Goal: Information Seeking & Learning: Learn about a topic

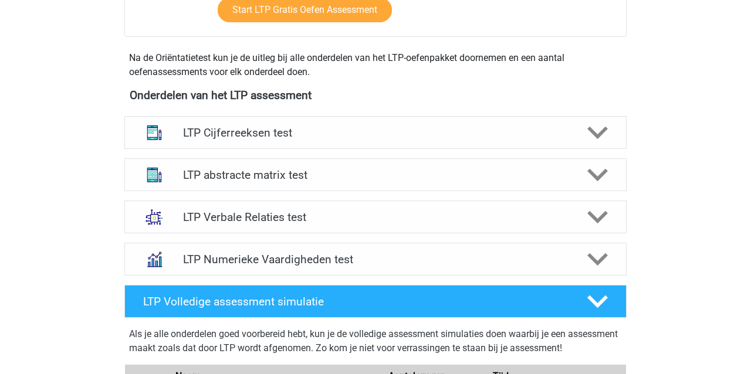
scroll to position [385, 0]
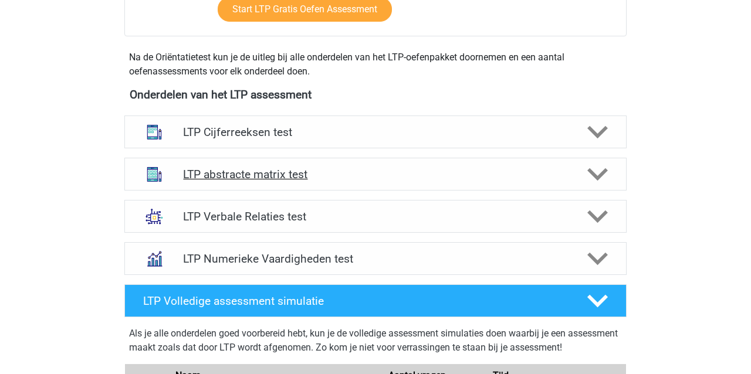
click at [258, 174] on h4 "LTP abstracte matrix test" at bounding box center [375, 175] width 384 height 14
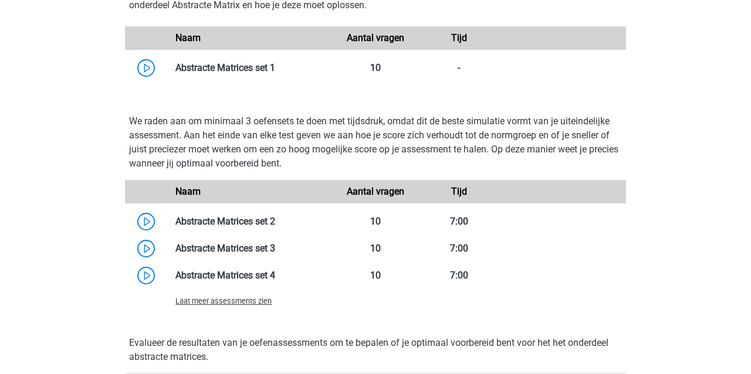
scroll to position [815, 0]
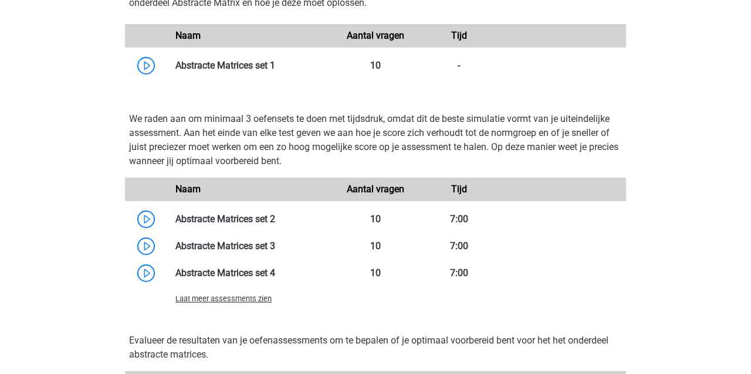
click at [231, 300] on span "Laat meer assessments zien" at bounding box center [224, 299] width 96 height 9
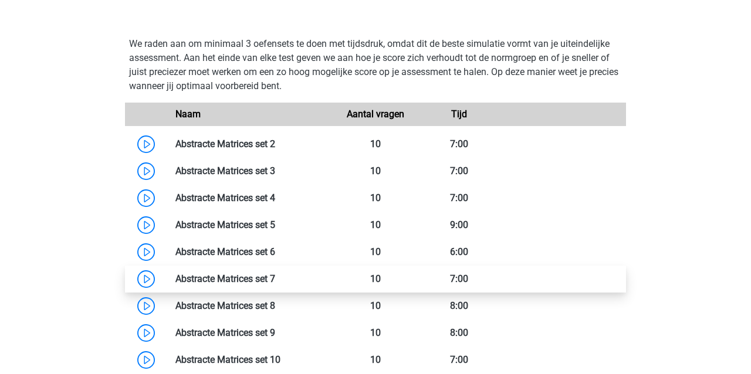
scroll to position [889, 0]
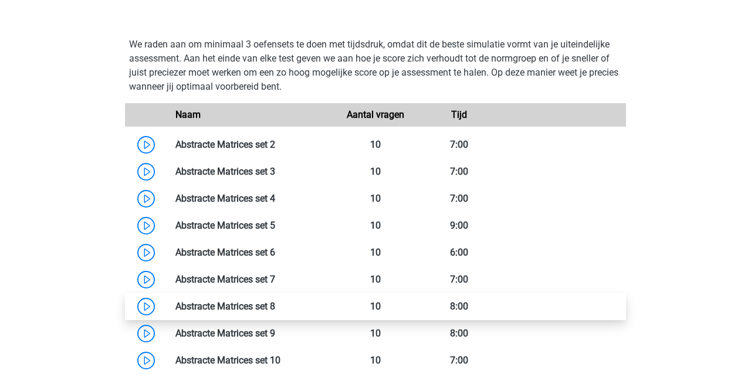
click at [275, 305] on link at bounding box center [275, 306] width 0 height 11
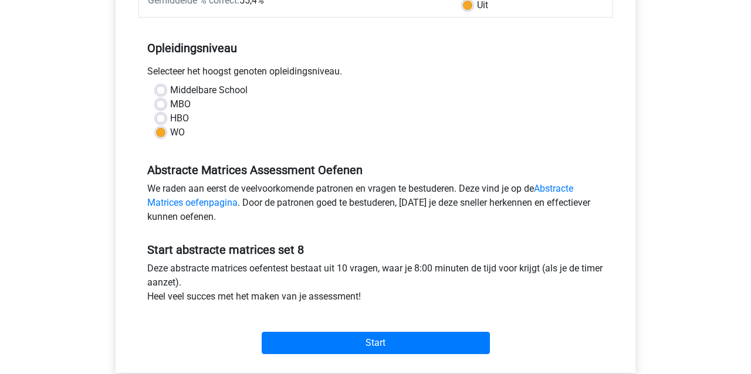
scroll to position [213, 0]
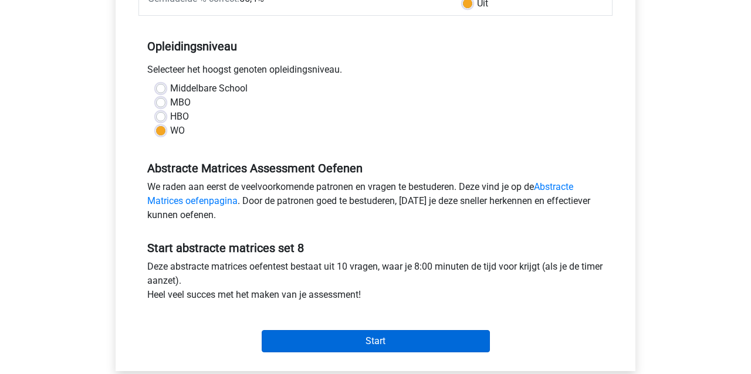
click at [399, 342] on input "Start" at bounding box center [376, 341] width 228 height 22
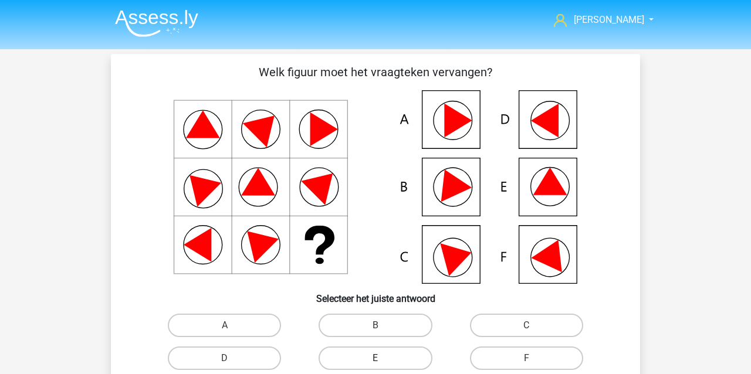
click at [342, 357] on label "E" at bounding box center [375, 358] width 113 height 23
click at [376, 359] on input "E" at bounding box center [380, 363] width 8 height 8
radio input "true"
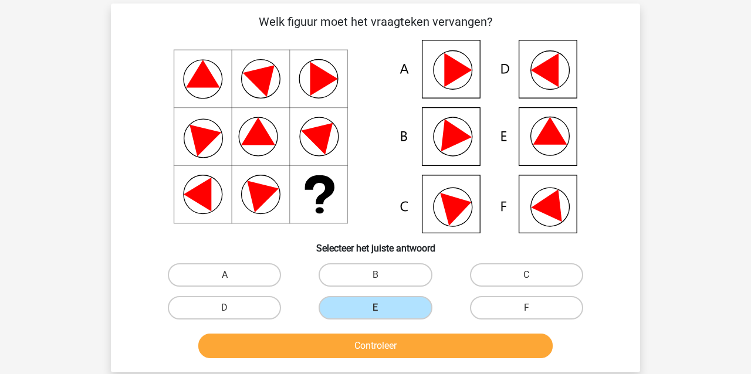
click at [342, 353] on button "Controleer" at bounding box center [375, 346] width 355 height 25
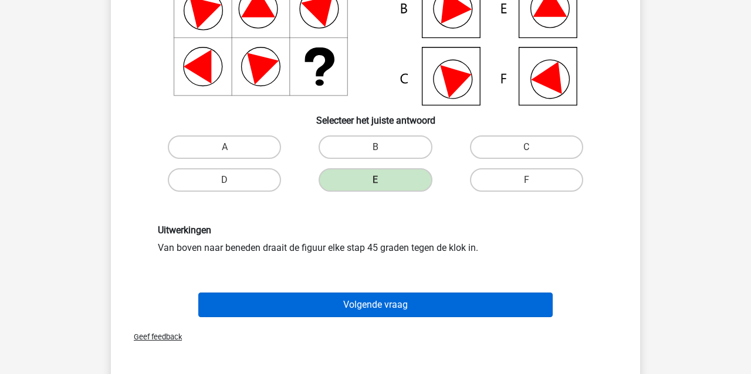
click at [239, 307] on button "Volgende vraag" at bounding box center [375, 305] width 355 height 25
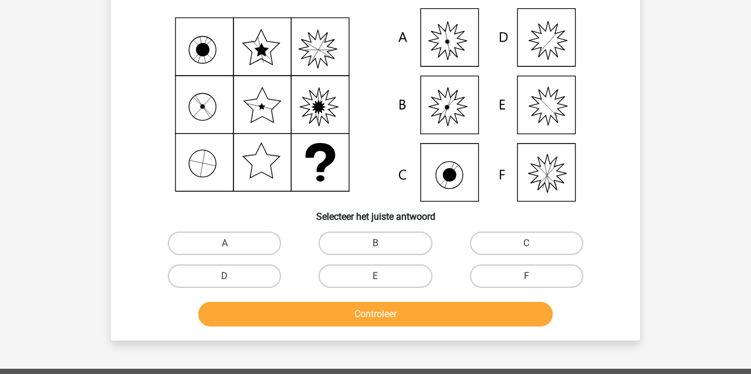
scroll to position [54, 0]
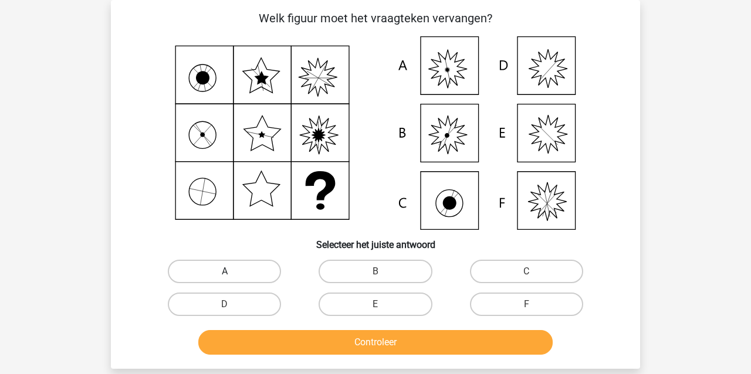
click at [208, 270] on label "A" at bounding box center [224, 271] width 113 height 23
click at [225, 272] on input "A" at bounding box center [229, 276] width 8 height 8
radio input "true"
click at [288, 343] on button "Controleer" at bounding box center [375, 342] width 355 height 25
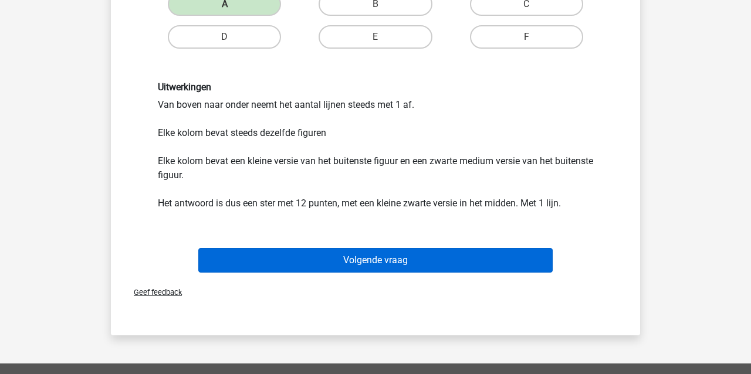
click at [259, 261] on button "Volgende vraag" at bounding box center [375, 260] width 355 height 25
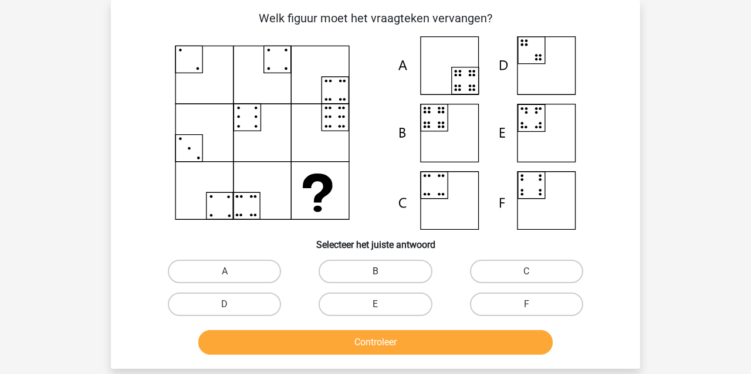
click at [395, 275] on label "B" at bounding box center [375, 271] width 113 height 23
click at [383, 275] on input "B" at bounding box center [380, 276] width 8 height 8
radio input "true"
click at [401, 342] on button "Controleer" at bounding box center [375, 342] width 355 height 25
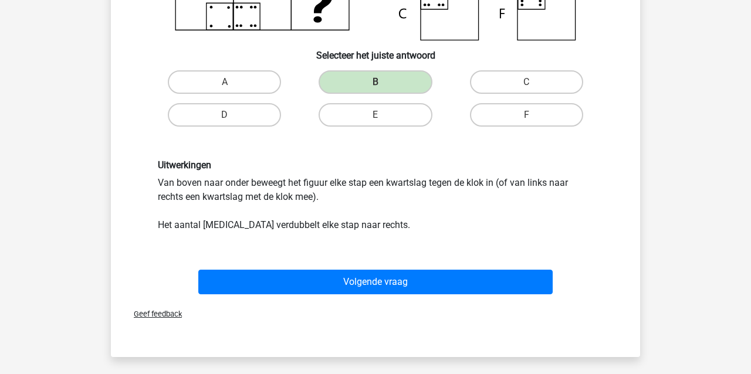
scroll to position [248, 0]
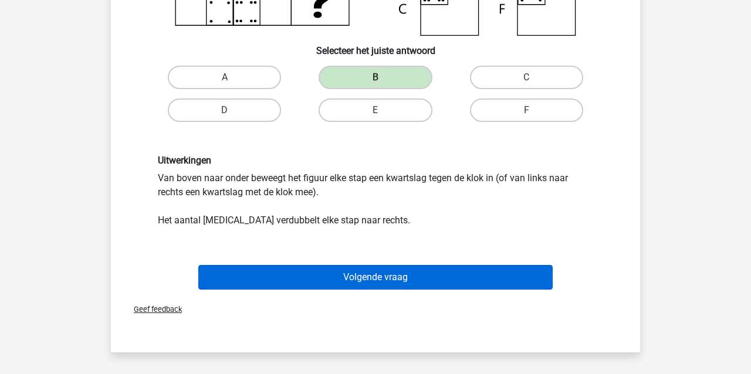
click at [238, 272] on button "Volgende vraag" at bounding box center [375, 277] width 355 height 25
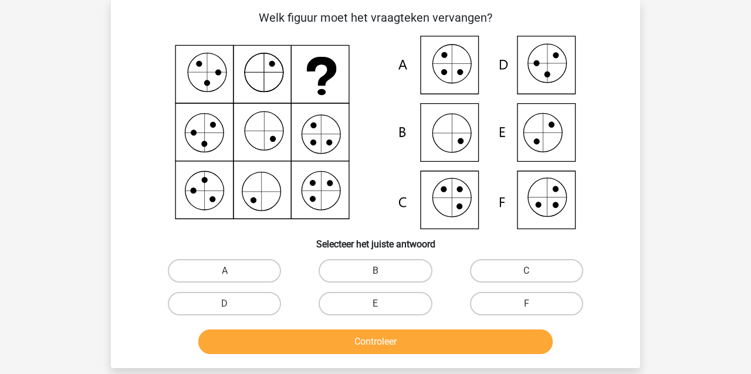
scroll to position [54, 0]
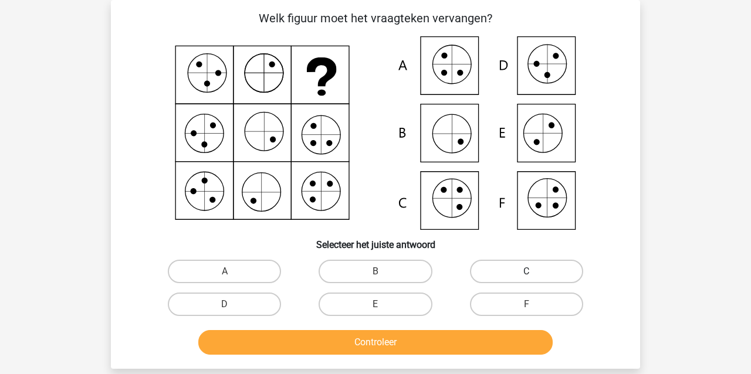
click at [491, 266] on label "C" at bounding box center [526, 271] width 113 height 23
click at [527, 272] on input "C" at bounding box center [531, 276] width 8 height 8
radio input "true"
click at [445, 342] on button "Controleer" at bounding box center [375, 342] width 355 height 25
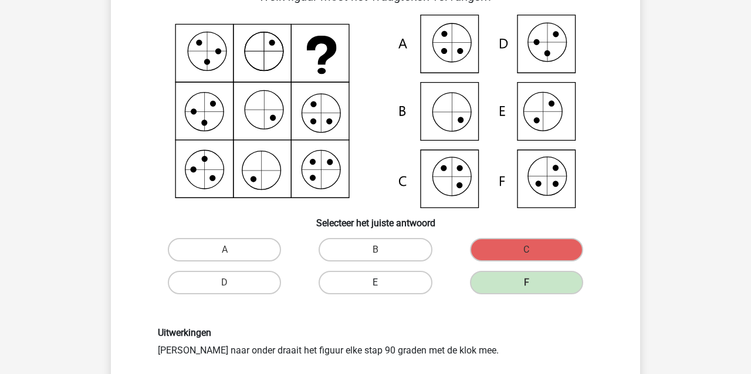
scroll to position [79, 0]
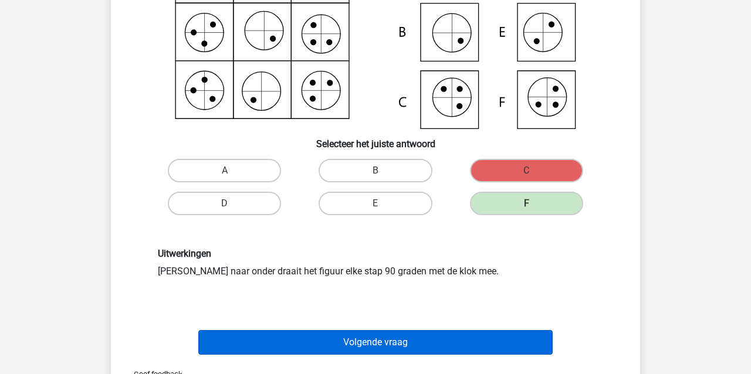
click at [312, 340] on button "Volgende vraag" at bounding box center [375, 342] width 355 height 25
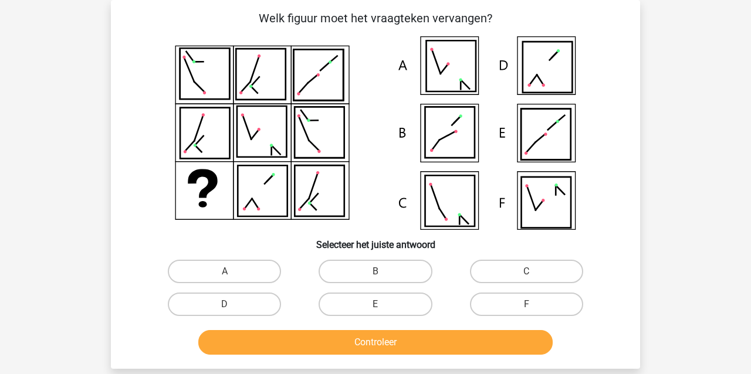
scroll to position [26, 0]
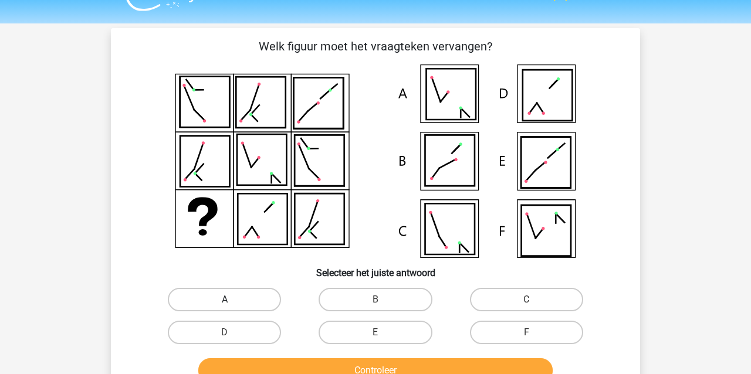
click at [232, 303] on label "A" at bounding box center [224, 299] width 113 height 23
click at [232, 303] on input "A" at bounding box center [229, 304] width 8 height 8
radio input "true"
click at [261, 364] on button "Controleer" at bounding box center [375, 371] width 355 height 25
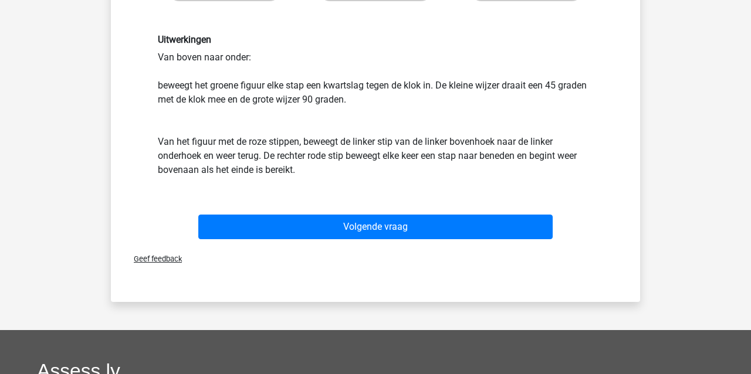
scroll to position [373, 0]
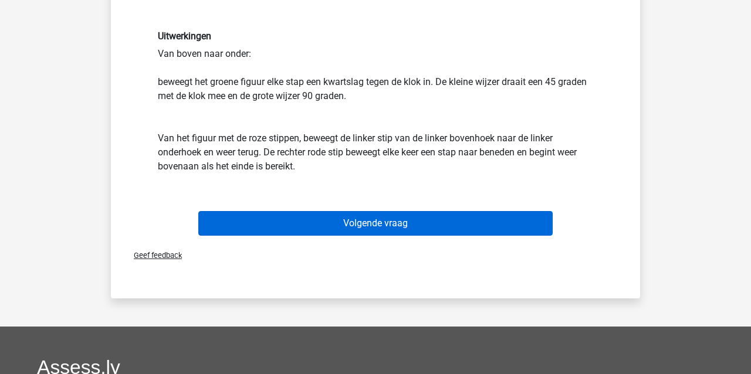
click at [264, 228] on button "Volgende vraag" at bounding box center [375, 223] width 355 height 25
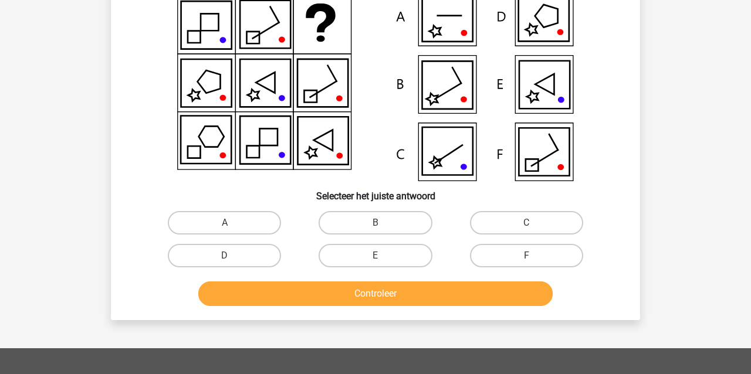
scroll to position [54, 0]
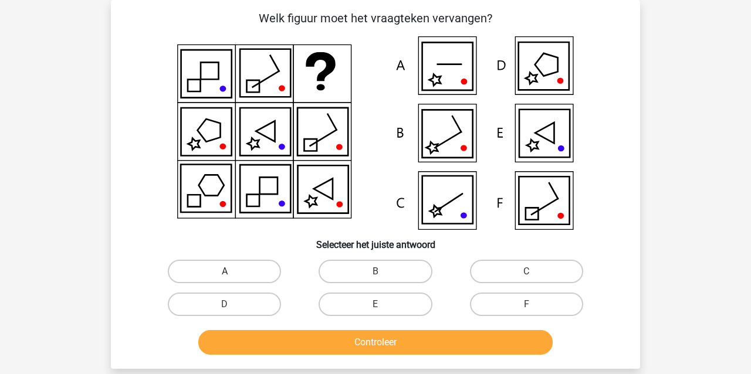
click at [240, 275] on label "A" at bounding box center [224, 271] width 113 height 23
click at [232, 275] on input "A" at bounding box center [229, 276] width 8 height 8
radio input "true"
click at [279, 346] on button "Controleer" at bounding box center [375, 342] width 355 height 25
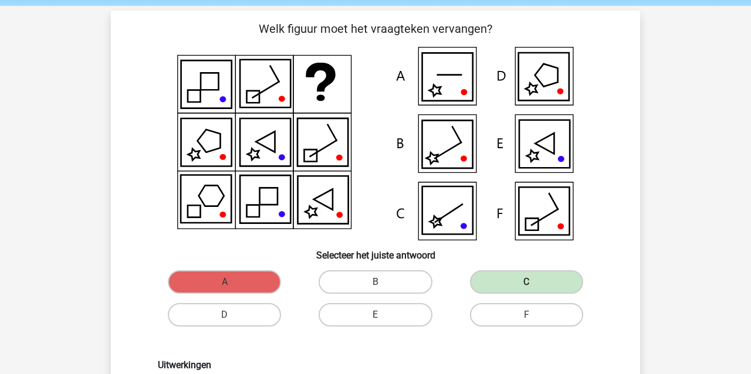
scroll to position [43, 0]
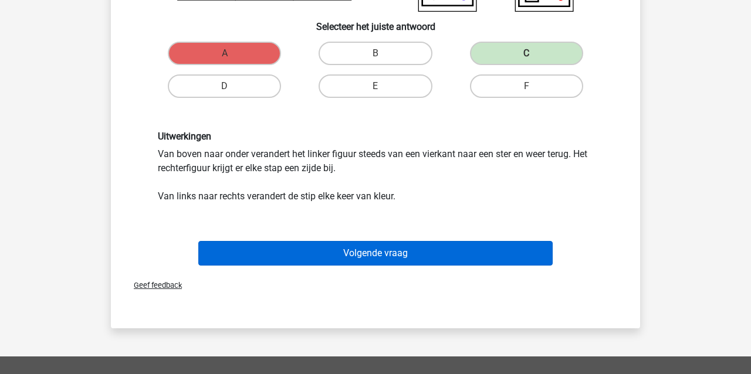
click at [325, 249] on button "Volgende vraag" at bounding box center [375, 253] width 355 height 25
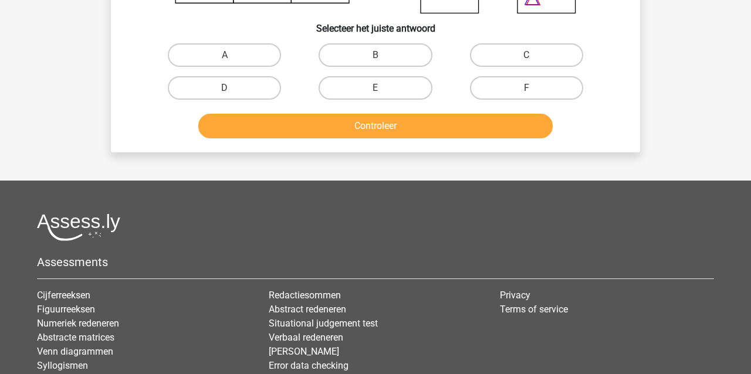
scroll to position [54, 0]
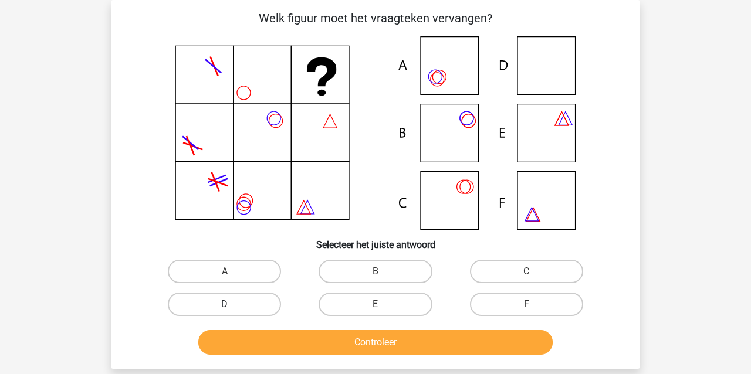
click at [210, 308] on label "D" at bounding box center [224, 304] width 113 height 23
click at [225, 308] on input "D" at bounding box center [229, 309] width 8 height 8
radio input "true"
click at [252, 357] on div "Controleer" at bounding box center [375, 344] width 453 height 29
click at [252, 350] on button "Controleer" at bounding box center [375, 342] width 355 height 25
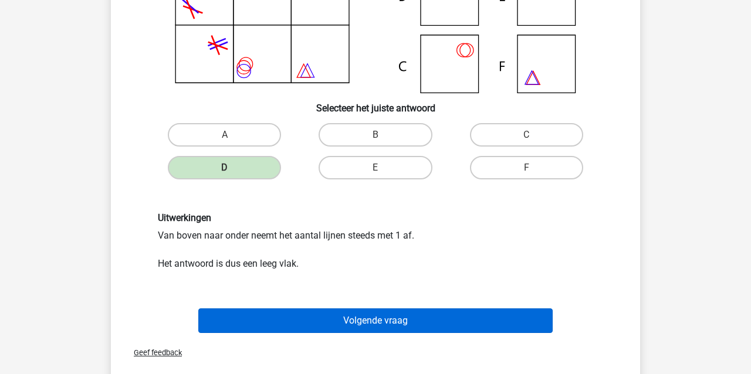
click at [252, 327] on button "Volgende vraag" at bounding box center [375, 321] width 355 height 25
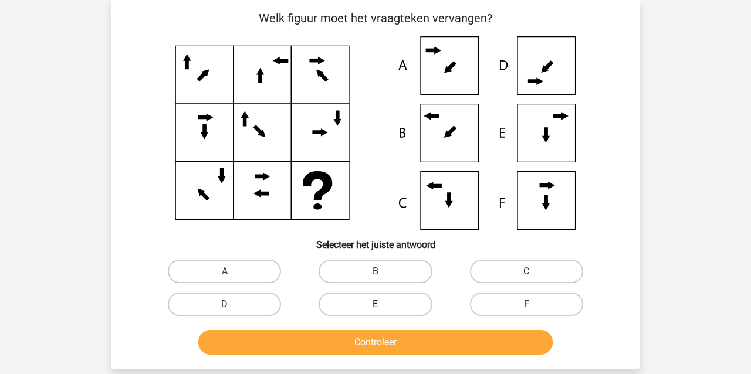
drag, startPoint x: 357, startPoint y: 267, endPoint x: 370, endPoint y: 303, distance: 38.1
click at [358, 267] on label "B" at bounding box center [375, 271] width 113 height 23
click at [376, 272] on input "B" at bounding box center [380, 276] width 8 height 8
radio input "true"
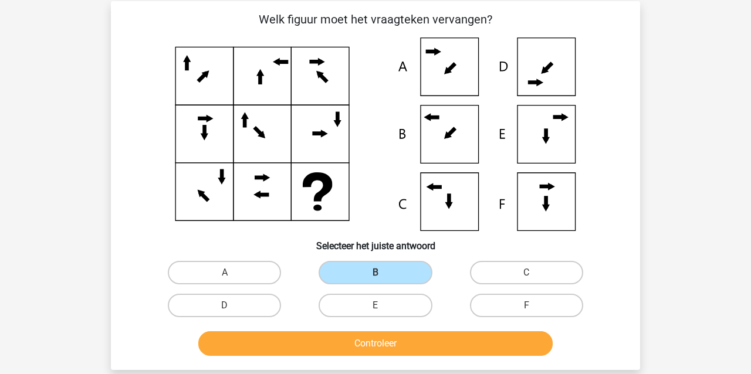
click at [386, 346] on button "Controleer" at bounding box center [375, 344] width 355 height 25
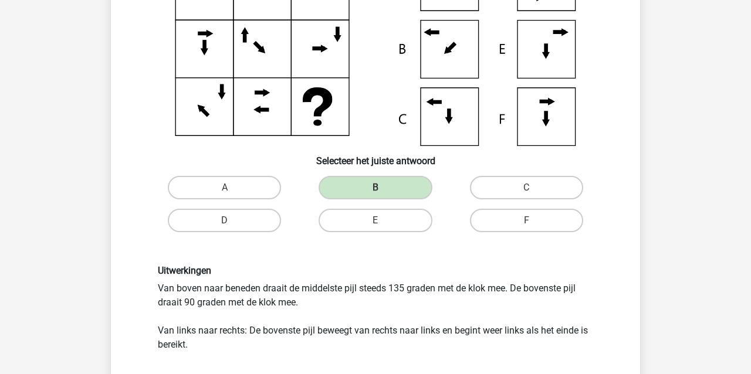
scroll to position [140, 0]
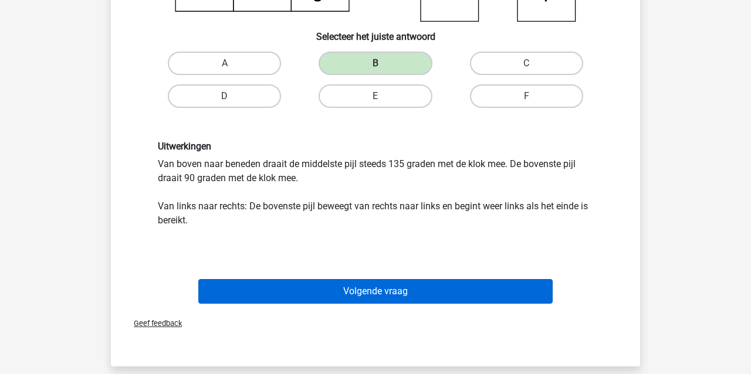
click at [362, 297] on button "Volgende vraag" at bounding box center [375, 291] width 355 height 25
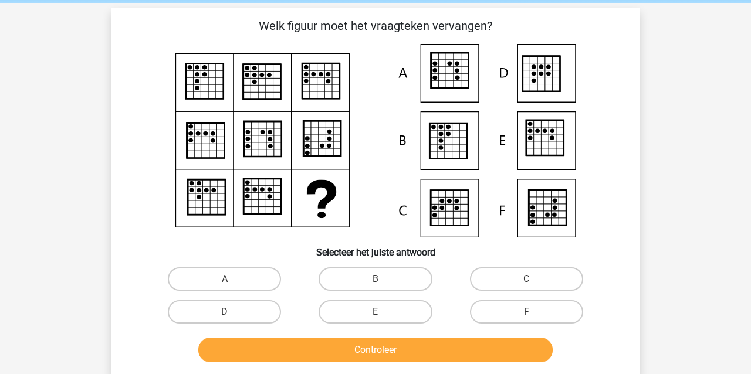
scroll to position [45, 0]
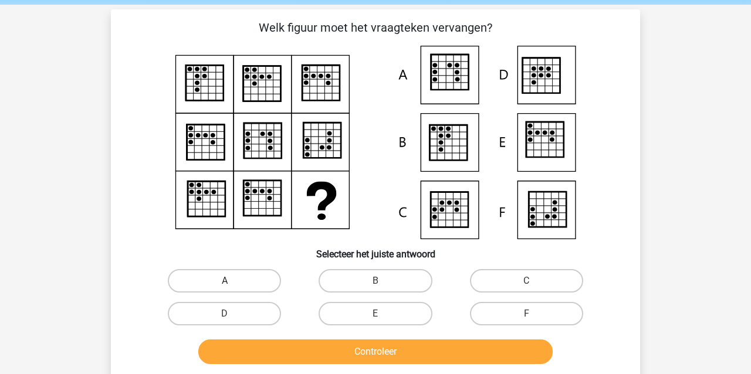
click at [233, 284] on label "A" at bounding box center [224, 280] width 113 height 23
click at [232, 284] on input "A" at bounding box center [229, 285] width 8 height 8
radio input "true"
click at [281, 357] on button "Controleer" at bounding box center [375, 352] width 355 height 25
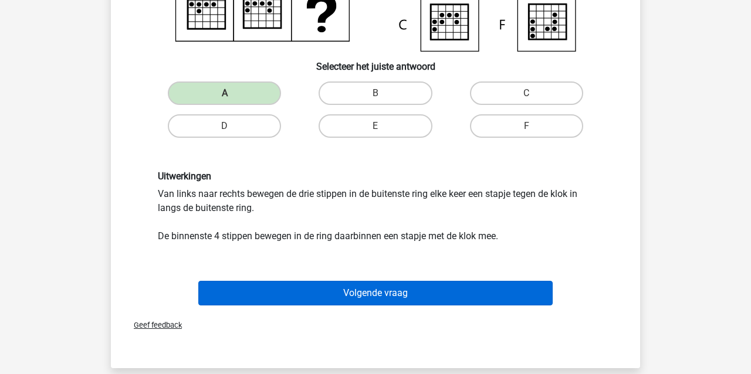
click at [253, 286] on button "Volgende vraag" at bounding box center [375, 293] width 355 height 25
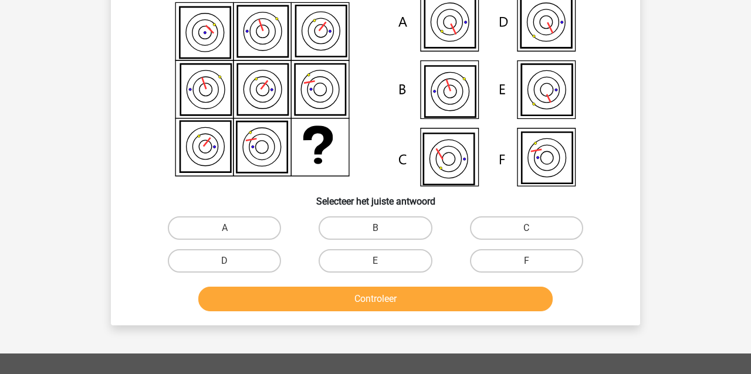
scroll to position [54, 0]
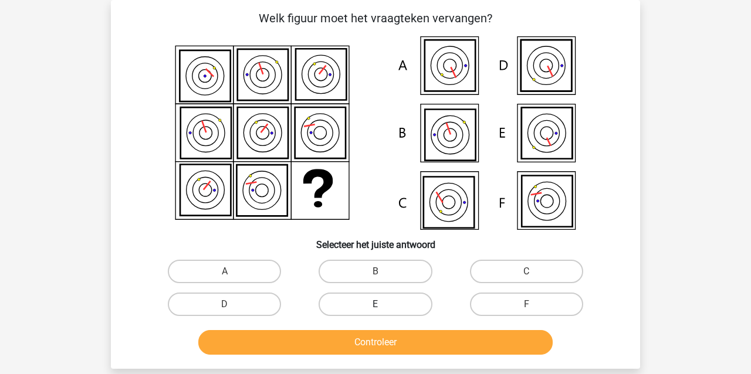
drag, startPoint x: 400, startPoint y: 269, endPoint x: 399, endPoint y: 308, distance: 38.8
click at [400, 269] on label "B" at bounding box center [375, 271] width 113 height 23
click at [383, 272] on input "B" at bounding box center [380, 276] width 8 height 8
radio input "true"
click at [411, 340] on button "Controleer" at bounding box center [375, 342] width 355 height 25
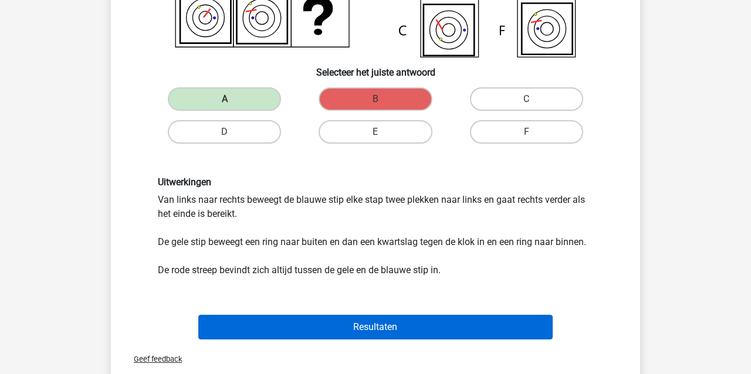
scroll to position [226, 0]
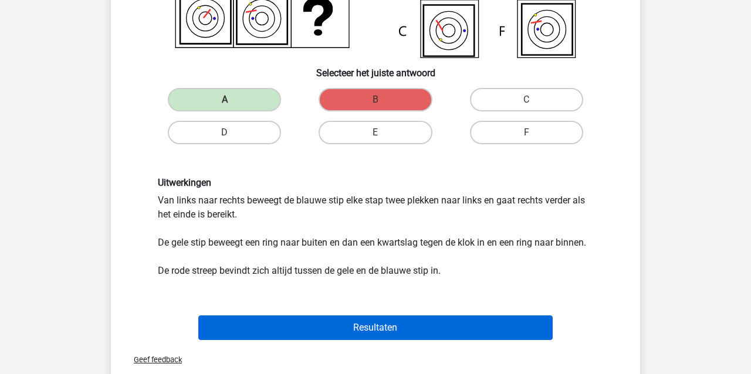
click at [311, 320] on button "Resultaten" at bounding box center [375, 328] width 355 height 25
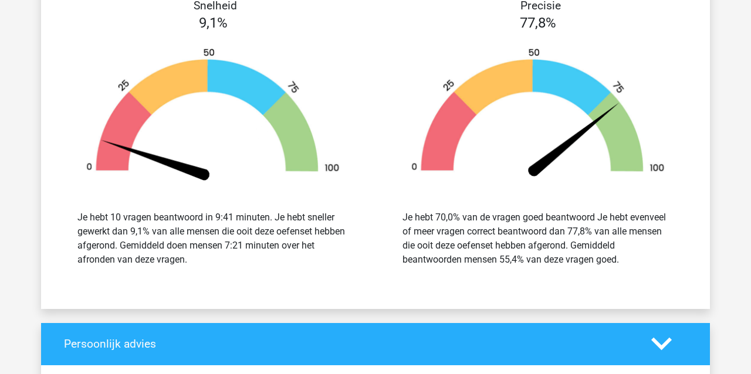
scroll to position [1084, 0]
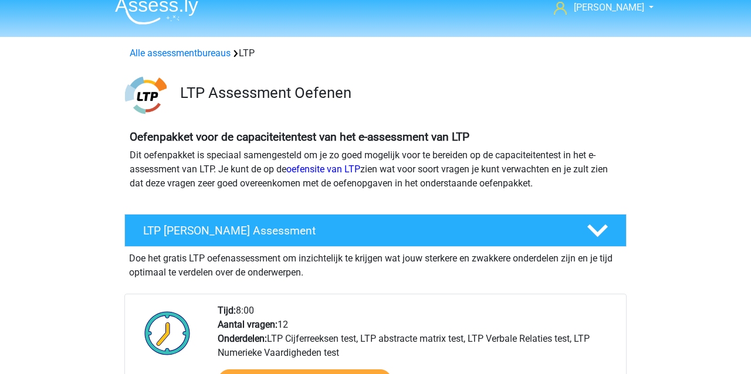
scroll to position [-1, 0]
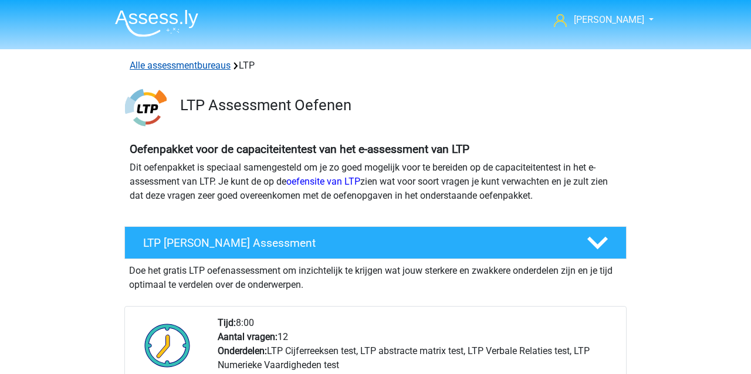
click at [168, 68] on link "Alle assessmentbureaus" at bounding box center [180, 65] width 101 height 11
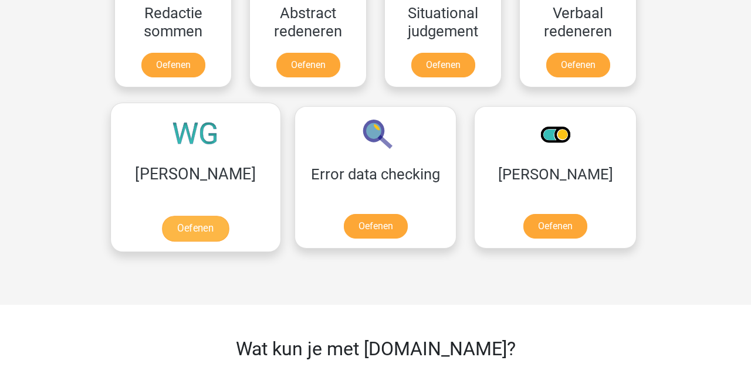
click at [181, 230] on link "Oefenen" at bounding box center [195, 229] width 67 height 26
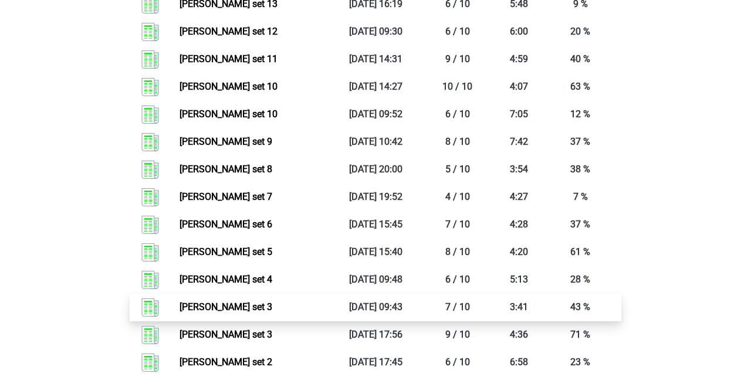
scroll to position [724, 0]
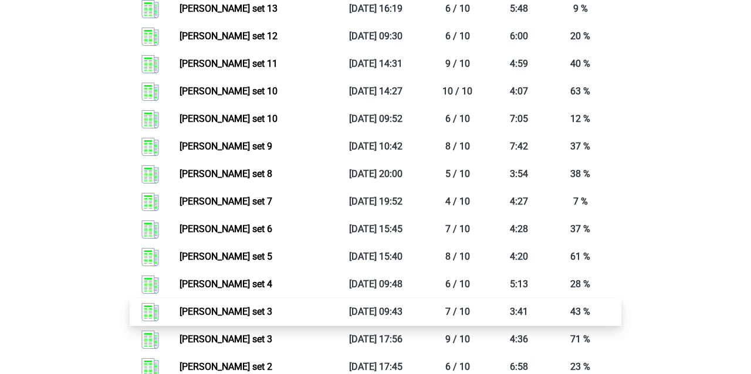
click at [227, 306] on link "Watson glaser set 3" at bounding box center [226, 311] width 93 height 11
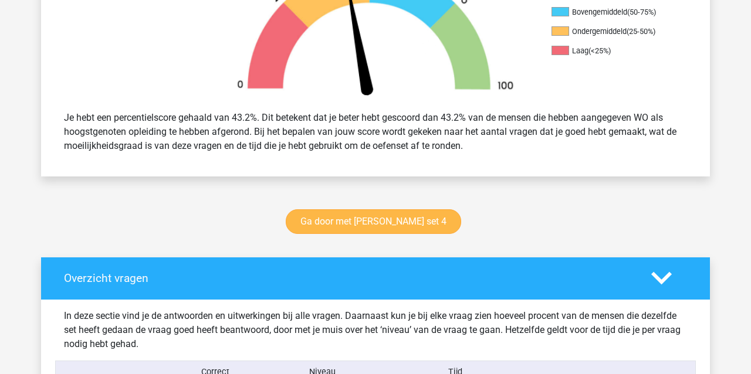
scroll to position [414, 0]
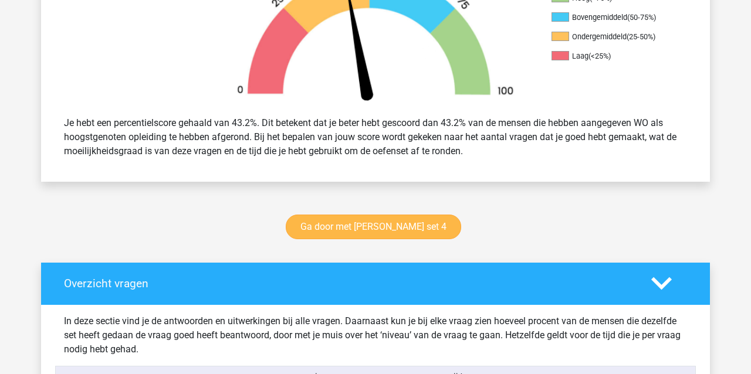
click at [347, 220] on link "Ga door met watson glaser set 4" at bounding box center [374, 227] width 176 height 25
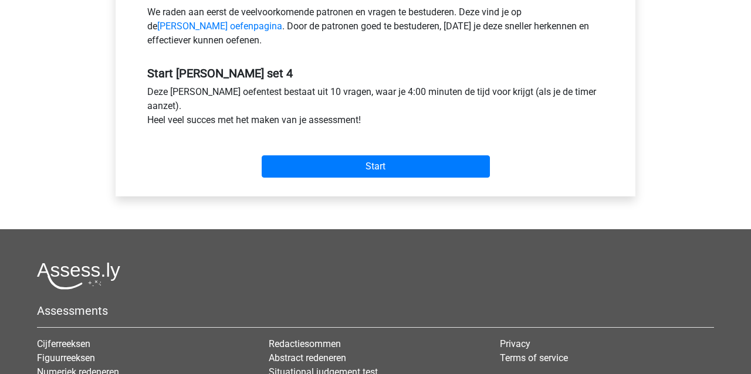
scroll to position [368, 0]
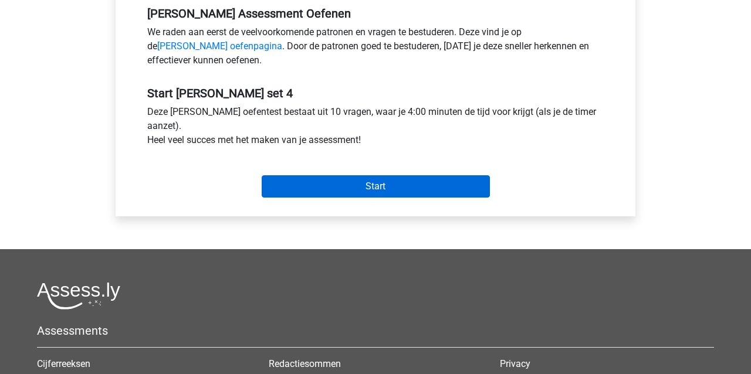
click at [366, 183] on input "Start" at bounding box center [376, 187] width 228 height 22
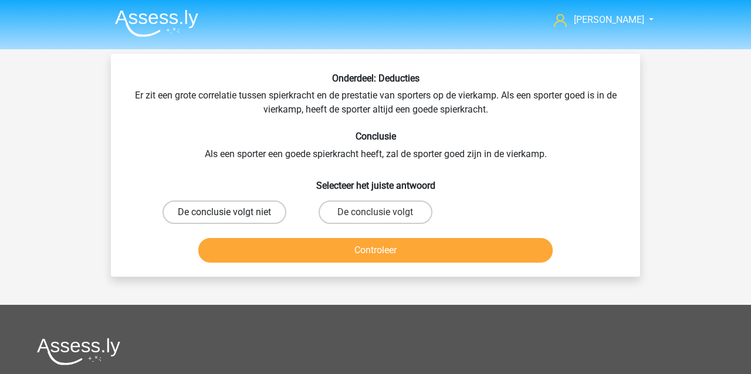
click at [203, 212] on label "De conclusie volgt niet" at bounding box center [225, 212] width 124 height 23
click at [225, 212] on input "De conclusie volgt niet" at bounding box center [229, 216] width 8 height 8
radio input "true"
click at [240, 251] on button "Controleer" at bounding box center [375, 250] width 355 height 25
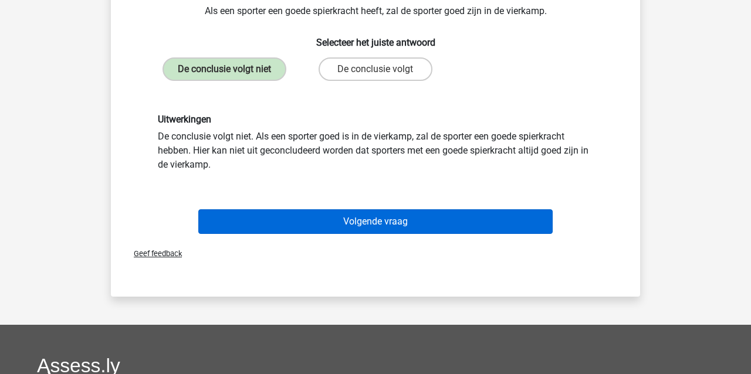
click at [248, 226] on button "Volgende vraag" at bounding box center [375, 222] width 355 height 25
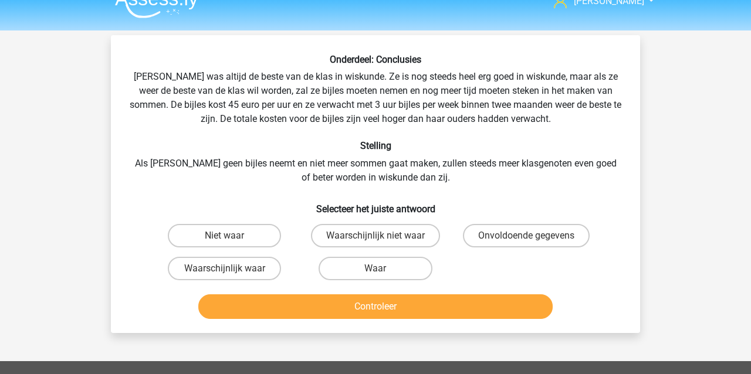
scroll to position [21, 0]
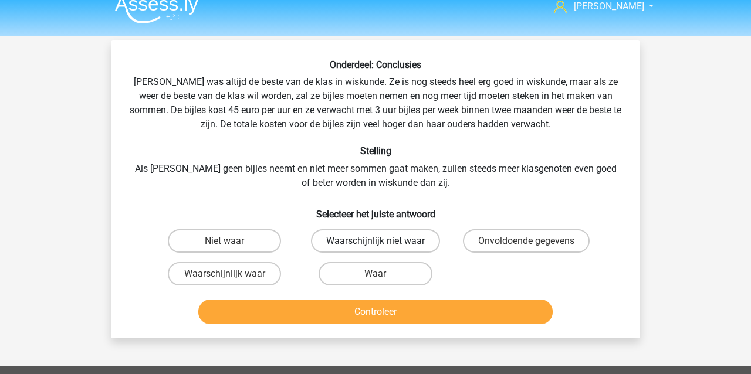
click at [356, 237] on label "Waarschijnlijk niet waar" at bounding box center [375, 241] width 129 height 23
click at [376, 241] on input "Waarschijnlijk niet waar" at bounding box center [380, 245] width 8 height 8
radio input "true"
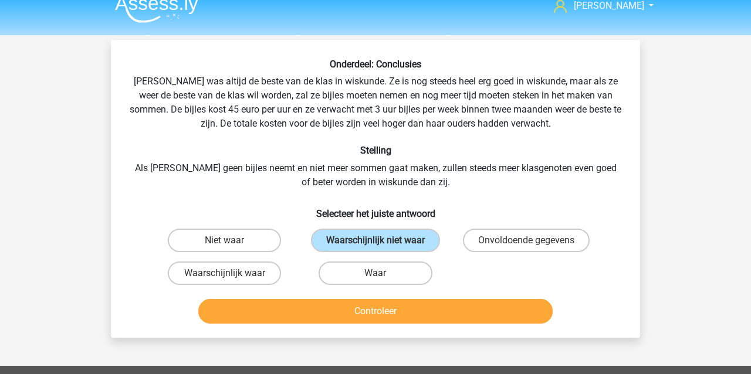
click at [322, 313] on button "Controleer" at bounding box center [375, 311] width 355 height 25
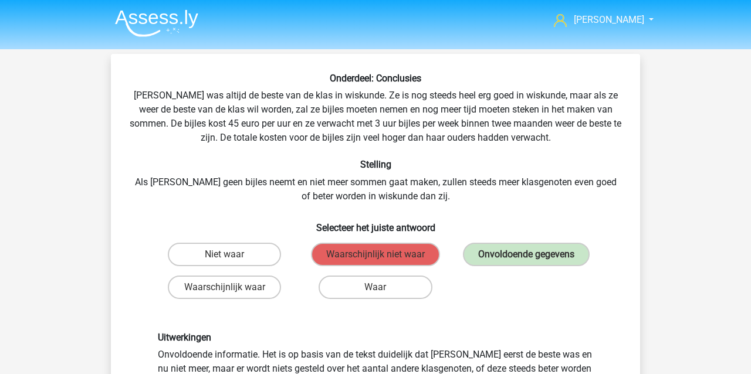
scroll to position [0, 0]
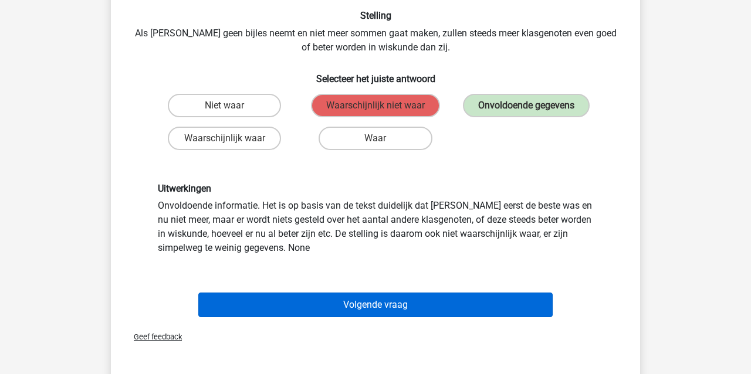
click at [300, 308] on button "Volgende vraag" at bounding box center [375, 305] width 355 height 25
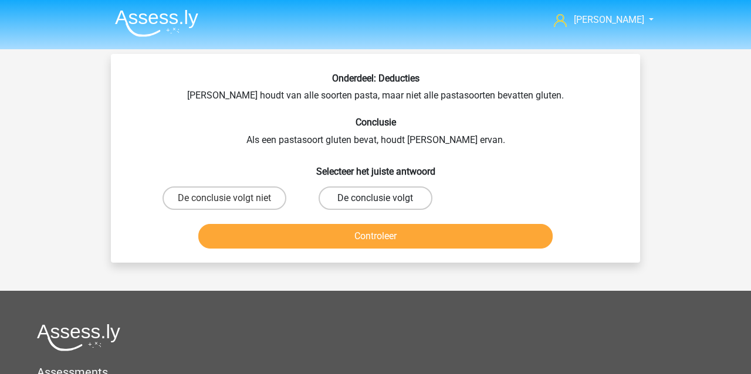
click at [378, 191] on label "De conclusie volgt" at bounding box center [375, 198] width 113 height 23
click at [378, 198] on input "De conclusie volgt" at bounding box center [380, 202] width 8 height 8
radio input "true"
click at [317, 239] on button "Controleer" at bounding box center [375, 236] width 355 height 25
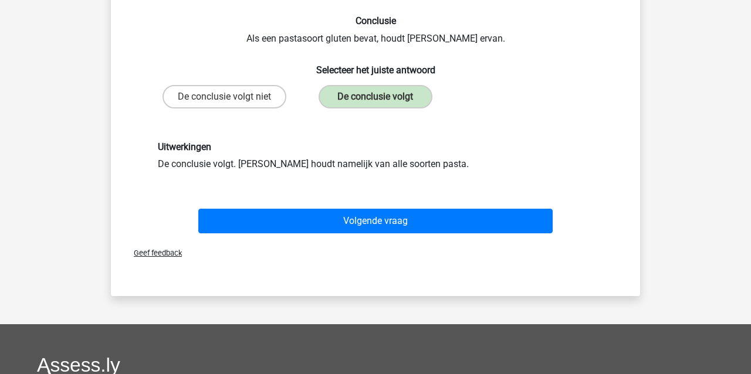
scroll to position [103, 0]
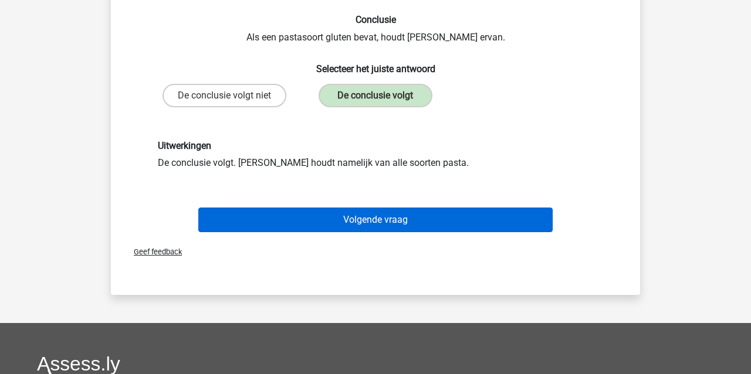
click at [272, 218] on button "Volgende vraag" at bounding box center [375, 220] width 355 height 25
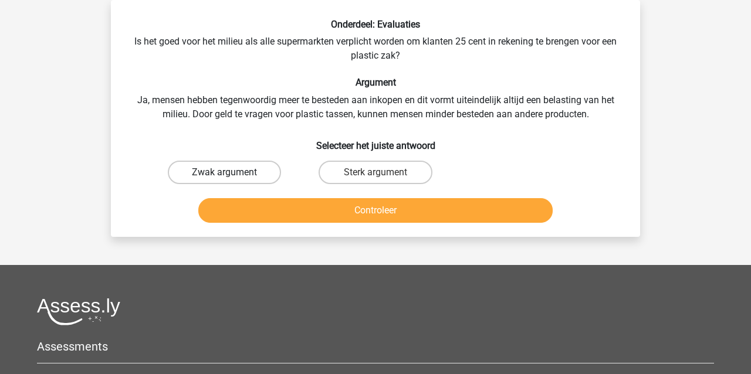
click at [215, 172] on label "Zwak argument" at bounding box center [224, 172] width 113 height 23
click at [225, 173] on input "Zwak argument" at bounding box center [229, 177] width 8 height 8
radio input "true"
click at [230, 209] on button "Controleer" at bounding box center [375, 210] width 355 height 25
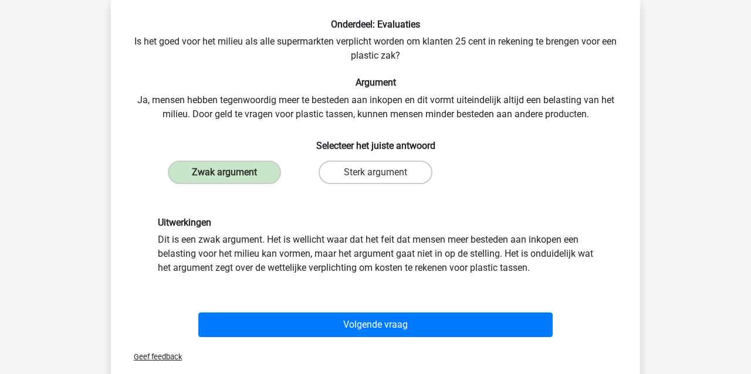
scroll to position [102, 0]
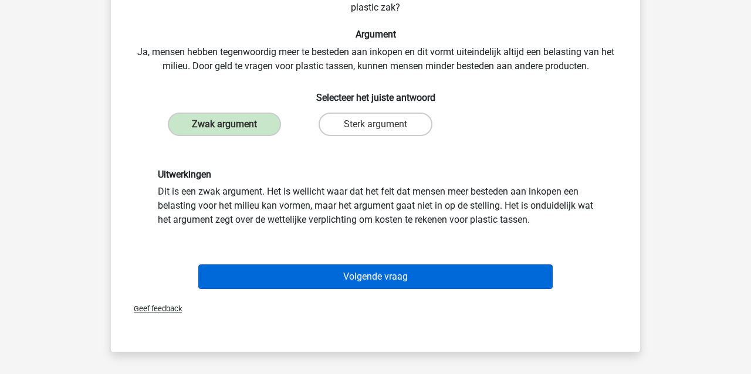
click at [294, 283] on button "Volgende vraag" at bounding box center [375, 277] width 355 height 25
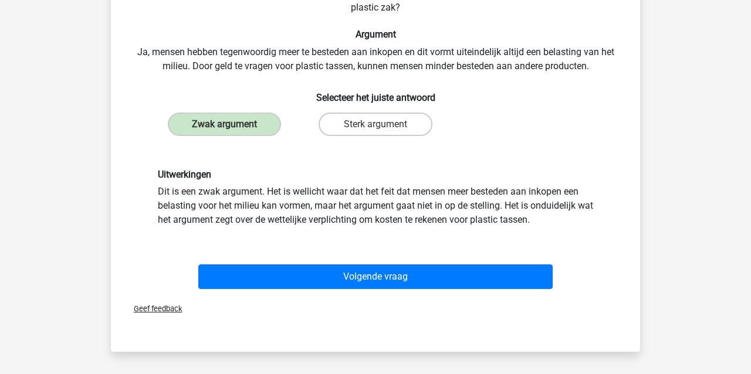
scroll to position [54, 0]
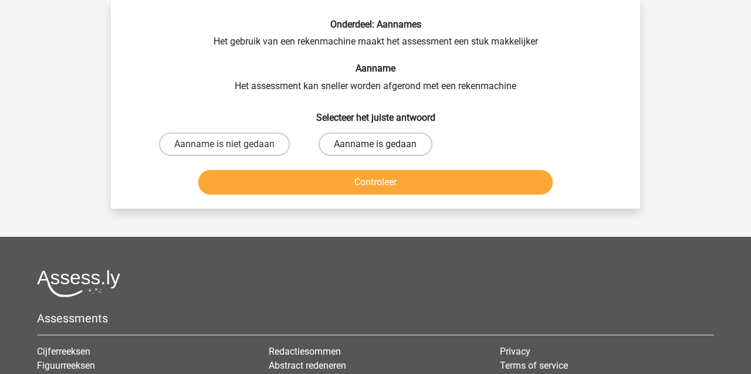
click at [366, 146] on label "Aanname is gedaan" at bounding box center [375, 144] width 113 height 23
click at [376, 146] on input "Aanname is gedaan" at bounding box center [380, 148] width 8 height 8
radio input "true"
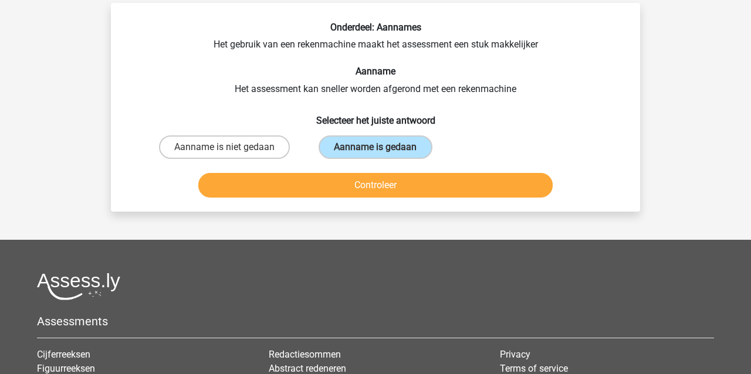
click at [350, 189] on button "Controleer" at bounding box center [375, 185] width 355 height 25
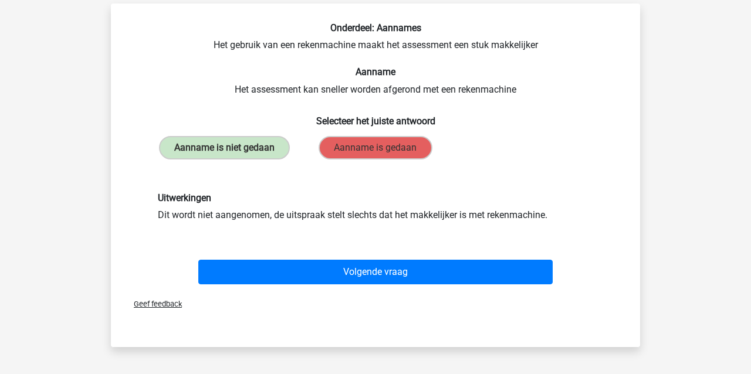
click at [380, 276] on button "Volgende vraag" at bounding box center [375, 272] width 355 height 25
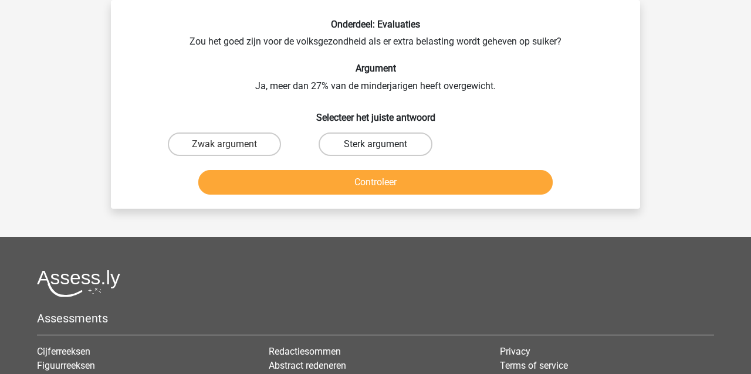
click at [366, 143] on label "Sterk argument" at bounding box center [375, 144] width 113 height 23
click at [376, 144] on input "Sterk argument" at bounding box center [380, 148] width 8 height 8
radio input "true"
click at [352, 188] on button "Controleer" at bounding box center [375, 182] width 355 height 25
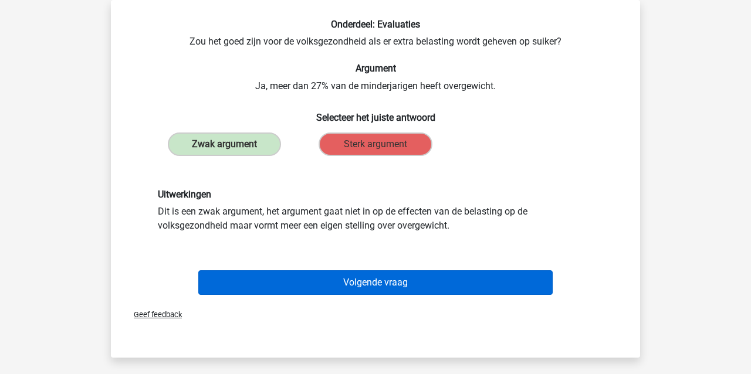
click at [357, 279] on button "Volgende vraag" at bounding box center [375, 283] width 355 height 25
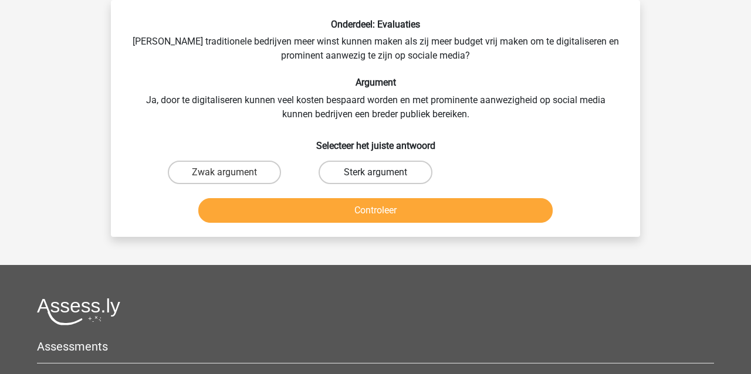
drag, startPoint x: 411, startPoint y: 173, endPoint x: 406, endPoint y: 179, distance: 7.9
click at [411, 173] on label "Sterk argument" at bounding box center [375, 172] width 113 height 23
click at [383, 173] on input "Sterk argument" at bounding box center [380, 177] width 8 height 8
radio input "true"
click at [397, 214] on button "Controleer" at bounding box center [375, 210] width 355 height 25
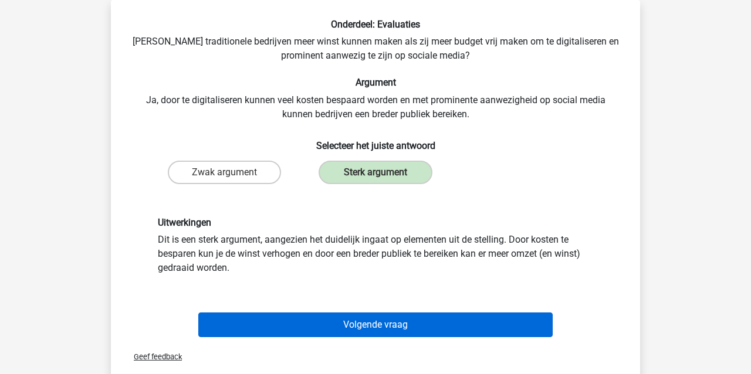
click at [377, 326] on button "Volgende vraag" at bounding box center [375, 325] width 355 height 25
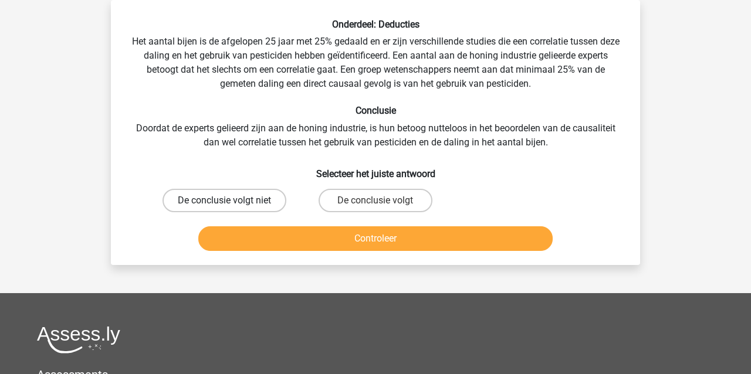
drag, startPoint x: 254, startPoint y: 200, endPoint x: 245, endPoint y: 206, distance: 11.4
click at [254, 200] on label "De conclusie volgt niet" at bounding box center [225, 200] width 124 height 23
click at [232, 201] on input "De conclusie volgt niet" at bounding box center [229, 205] width 8 height 8
radio input "true"
click at [258, 239] on button "Controleer" at bounding box center [375, 239] width 355 height 25
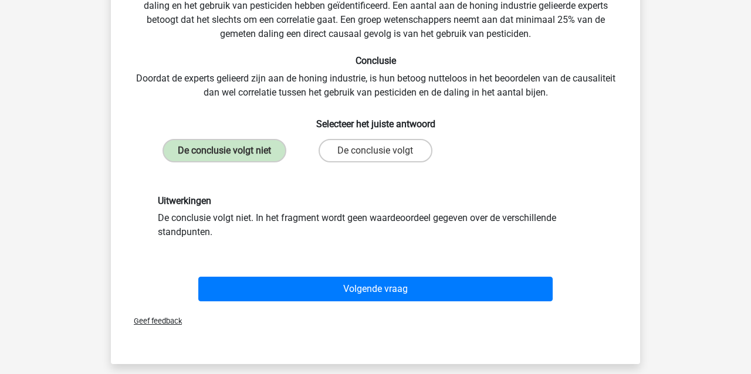
scroll to position [104, 0]
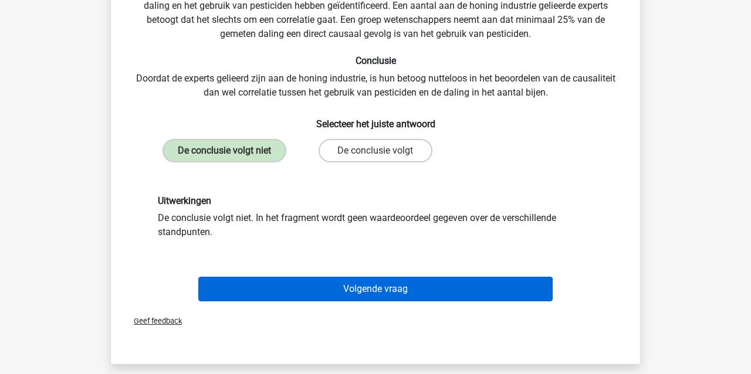
click at [259, 286] on button "Volgende vraag" at bounding box center [375, 289] width 355 height 25
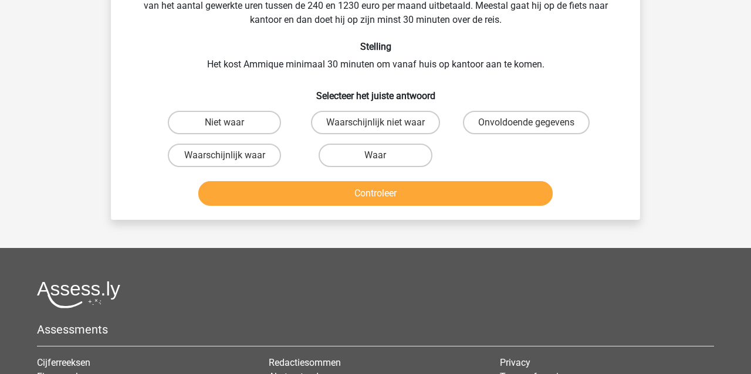
scroll to position [54, 0]
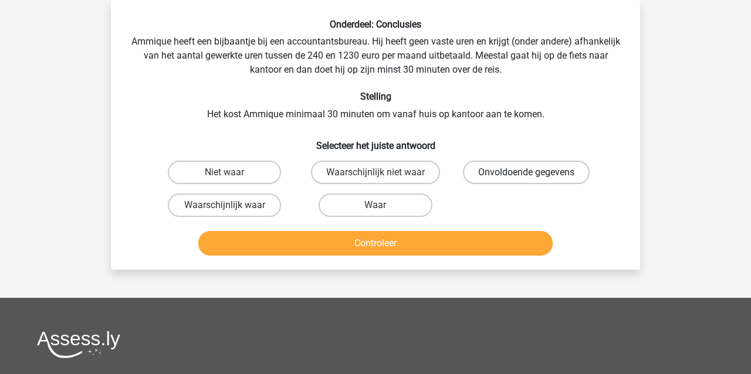
click at [530, 171] on div "Onvoldoende gegevens" at bounding box center [526, 172] width 141 height 23
click at [502, 171] on label "Onvoldoende gegevens" at bounding box center [526, 172] width 127 height 23
click at [527, 173] on input "Onvoldoende gegevens" at bounding box center [531, 177] width 8 height 8
radio input "true"
click at [453, 240] on button "Controleer" at bounding box center [375, 243] width 355 height 25
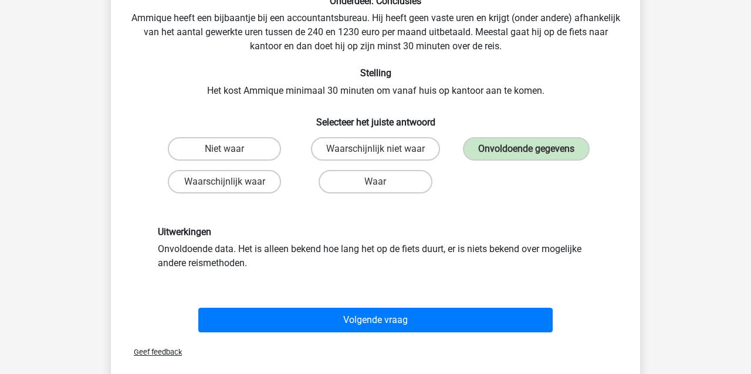
scroll to position [78, 0]
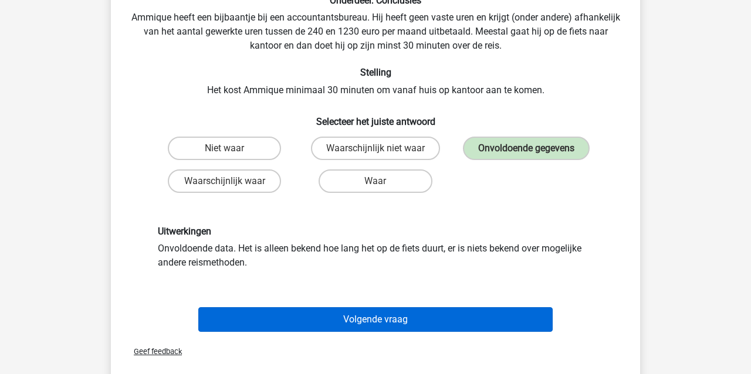
click at [410, 319] on button "Volgende vraag" at bounding box center [375, 320] width 355 height 25
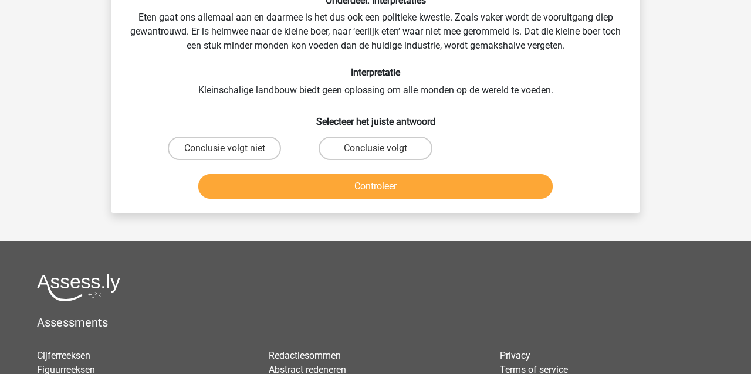
scroll to position [54, 0]
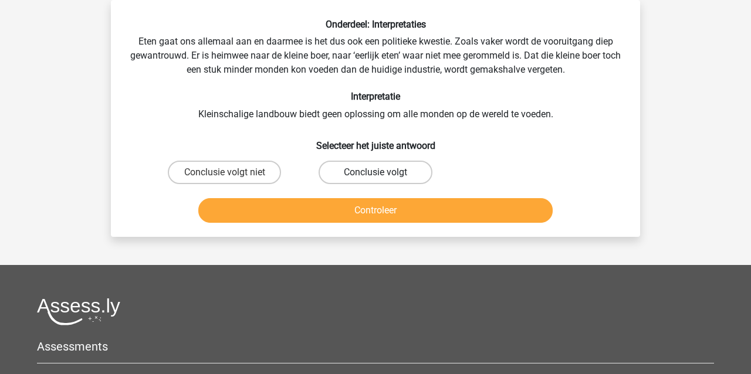
drag, startPoint x: 376, startPoint y: 167, endPoint x: 367, endPoint y: 180, distance: 15.6
click at [376, 167] on label "Conclusie volgt" at bounding box center [375, 172] width 113 height 23
click at [376, 173] on input "Conclusie volgt" at bounding box center [380, 177] width 8 height 8
radio input "true"
click at [360, 214] on button "Controleer" at bounding box center [375, 210] width 355 height 25
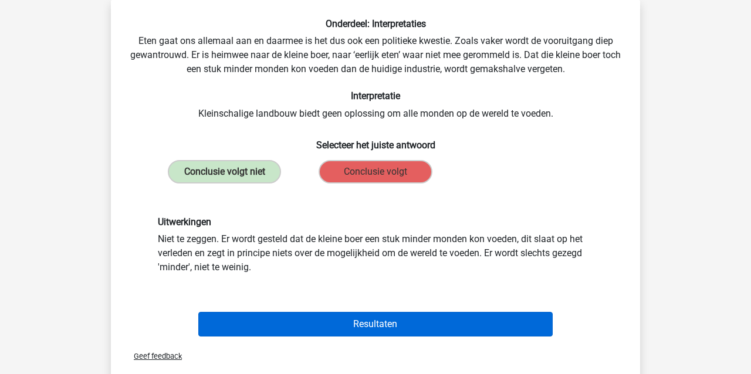
click at [393, 328] on button "Resultaten" at bounding box center [375, 324] width 355 height 25
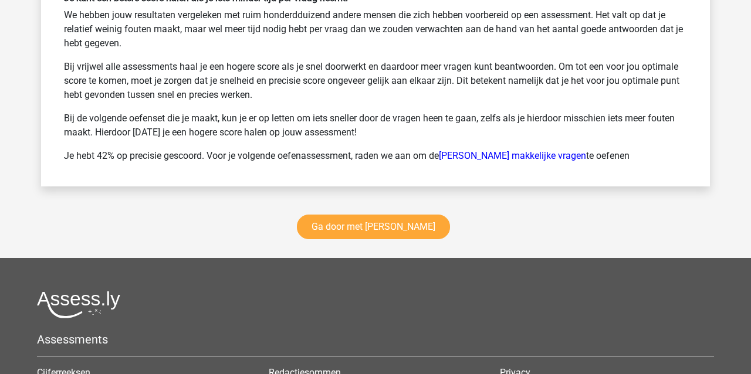
scroll to position [1645, 0]
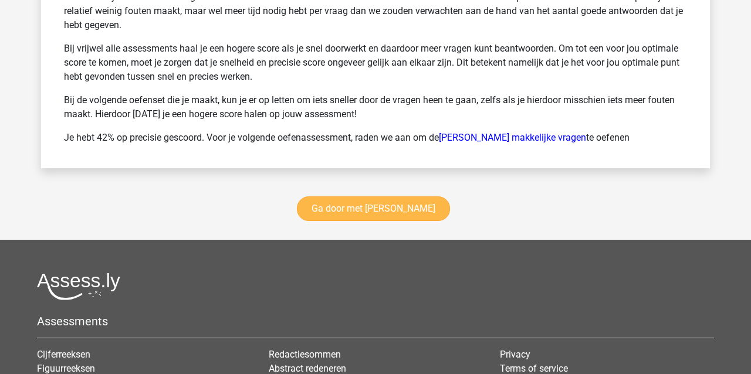
click at [336, 209] on link "Ga door met [PERSON_NAME]" at bounding box center [373, 209] width 153 height 25
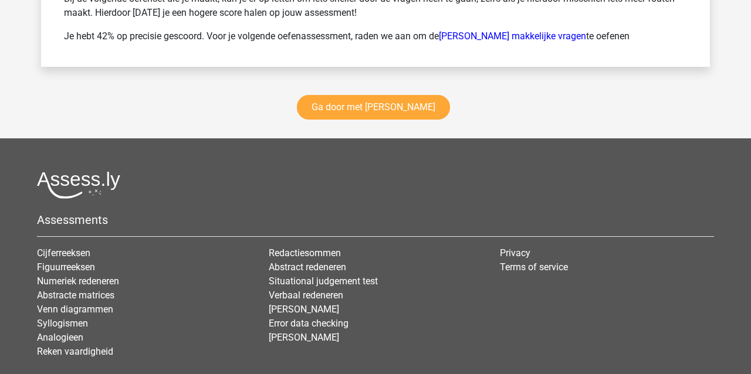
scroll to position [1771, 0]
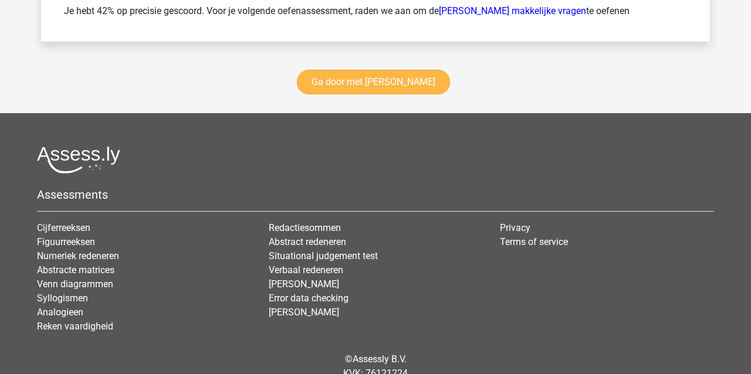
click at [339, 87] on link "Ga door met [PERSON_NAME]" at bounding box center [373, 82] width 153 height 25
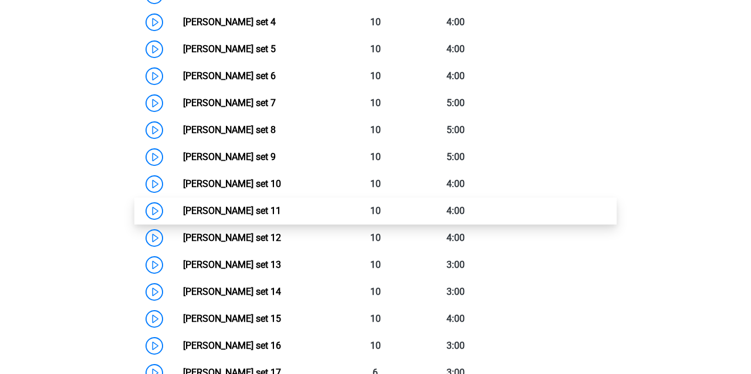
scroll to position [681, 0]
click at [242, 212] on link "[PERSON_NAME] set 11" at bounding box center [232, 211] width 98 height 11
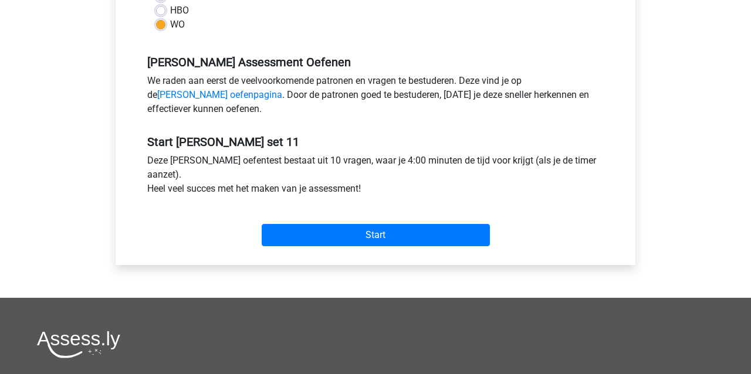
scroll to position [323, 0]
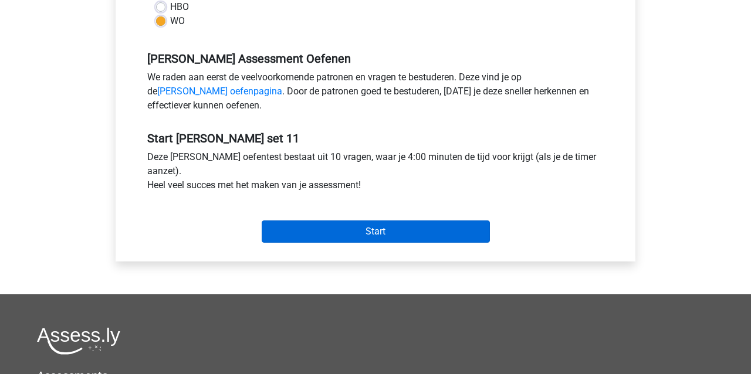
click at [328, 234] on input "Start" at bounding box center [376, 232] width 228 height 22
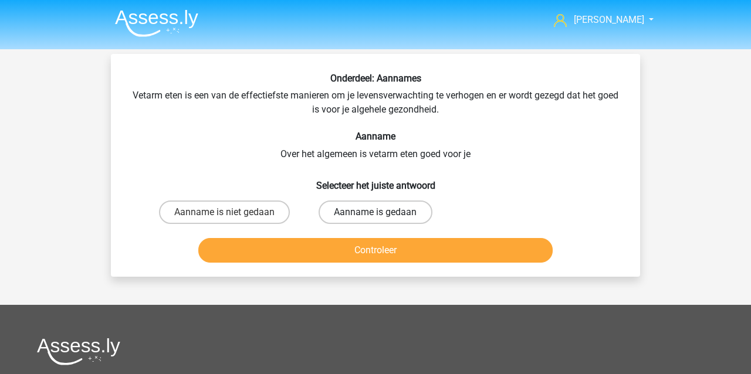
click at [387, 216] on label "Aanname is gedaan" at bounding box center [375, 212] width 113 height 23
click at [383, 216] on input "Aanname is gedaan" at bounding box center [380, 216] width 8 height 8
radio input "true"
click at [383, 252] on button "Controleer" at bounding box center [375, 250] width 355 height 25
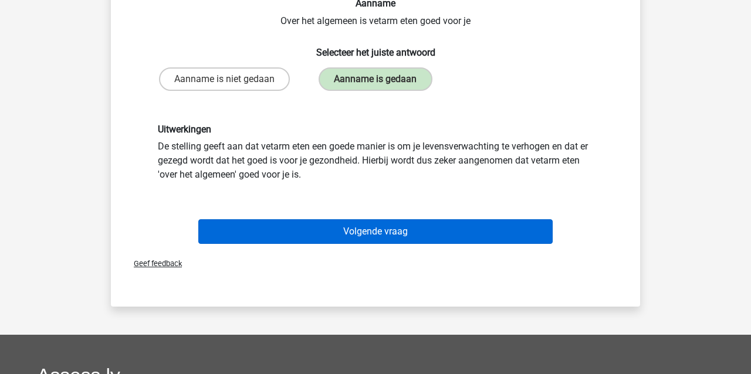
click at [345, 235] on button "Volgende vraag" at bounding box center [375, 232] width 355 height 25
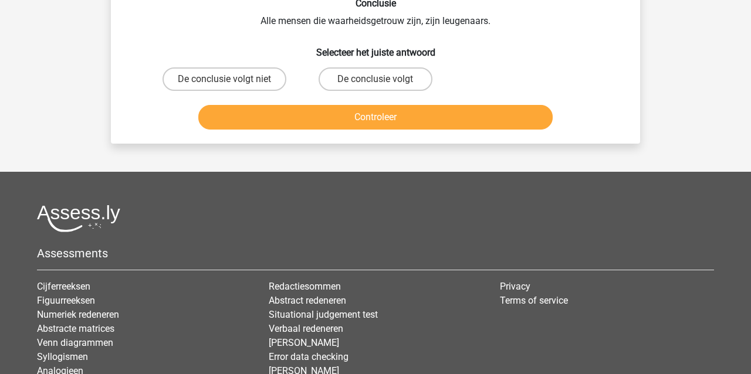
scroll to position [54, 0]
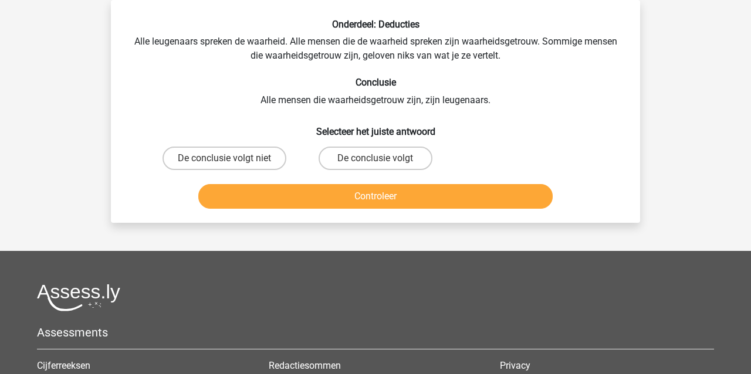
drag, startPoint x: 395, startPoint y: 160, endPoint x: 393, endPoint y: 180, distance: 20.7
click at [395, 160] on label "De conclusie volgt" at bounding box center [375, 158] width 113 height 23
click at [383, 160] on input "De conclusie volgt" at bounding box center [380, 162] width 8 height 8
radio input "true"
click at [390, 195] on button "Controleer" at bounding box center [375, 196] width 355 height 25
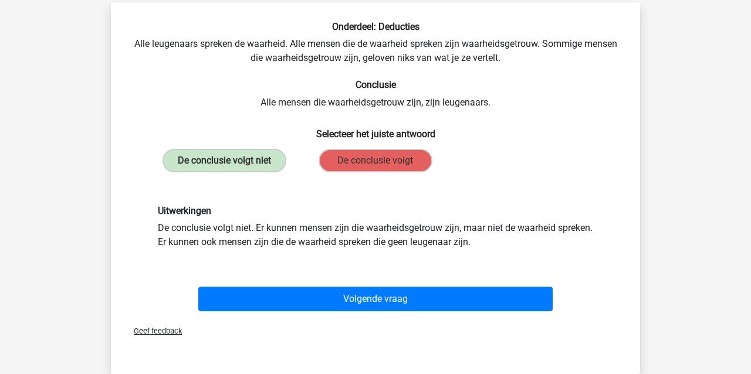
click at [338, 296] on button "Volgende vraag" at bounding box center [375, 299] width 355 height 25
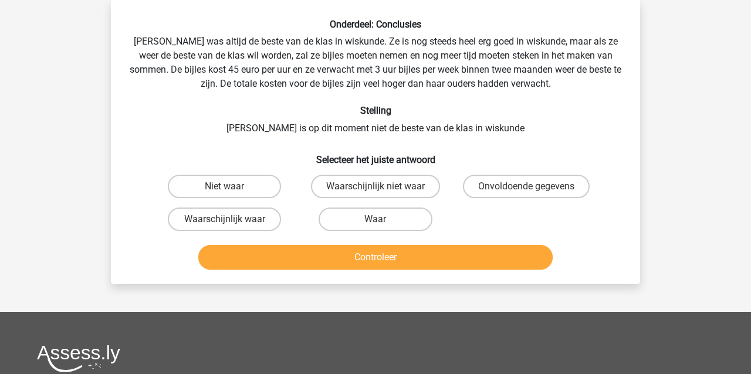
click at [379, 220] on input "Waar" at bounding box center [380, 224] width 8 height 8
radio input "true"
click at [373, 258] on button "Controleer" at bounding box center [375, 257] width 355 height 25
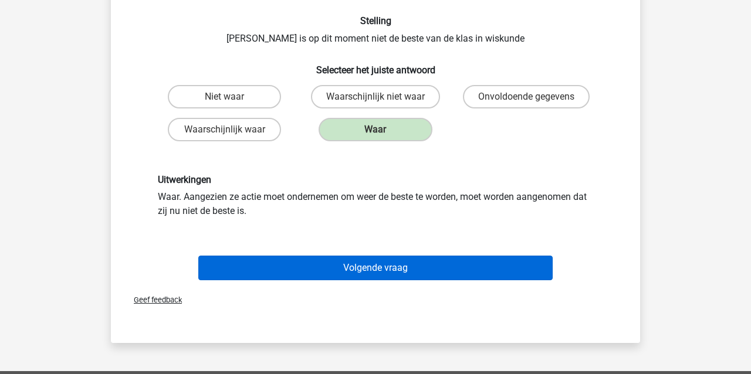
click at [374, 269] on button "Volgende vraag" at bounding box center [375, 268] width 355 height 25
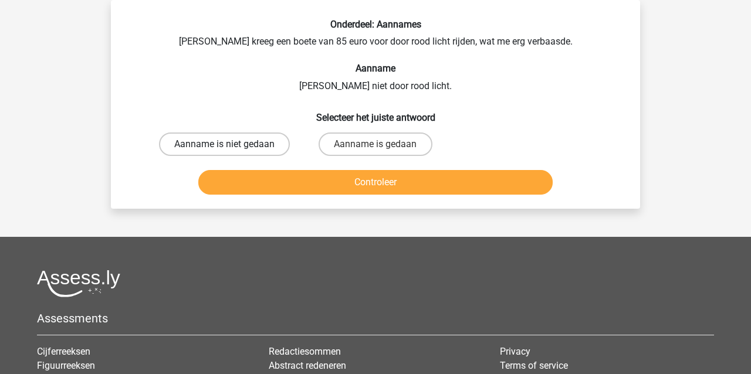
click at [186, 146] on label "Aanname is niet gedaan" at bounding box center [224, 144] width 131 height 23
click at [225, 146] on input "Aanname is niet gedaan" at bounding box center [229, 148] width 8 height 8
radio input "true"
click at [242, 178] on button "Controleer" at bounding box center [375, 182] width 355 height 25
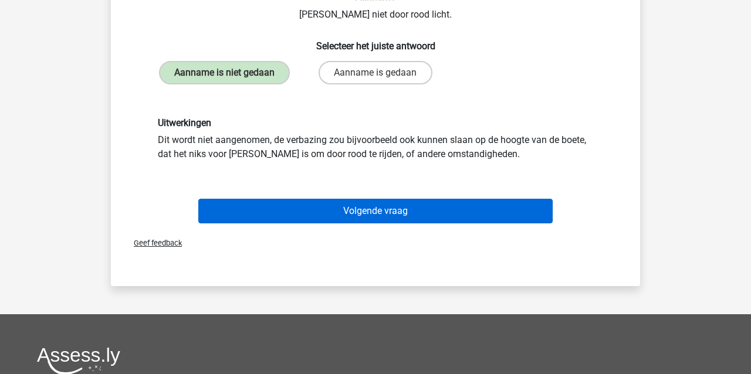
click at [291, 211] on button "Volgende vraag" at bounding box center [375, 211] width 355 height 25
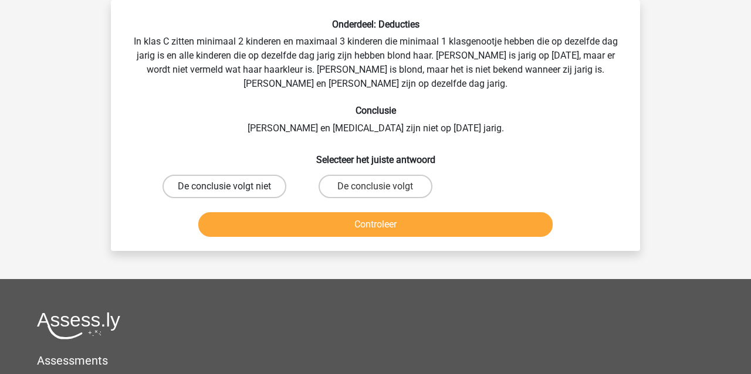
click at [219, 187] on label "De conclusie volgt niet" at bounding box center [225, 186] width 124 height 23
click at [225, 187] on input "De conclusie volgt niet" at bounding box center [229, 191] width 8 height 8
radio input "true"
click at [285, 222] on button "Controleer" at bounding box center [375, 224] width 355 height 25
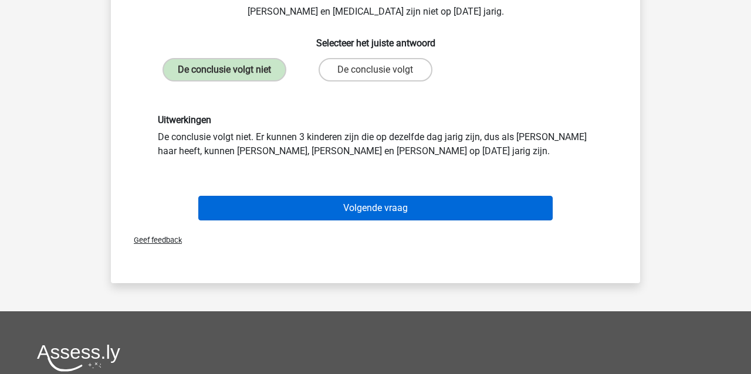
click at [289, 208] on button "Volgende vraag" at bounding box center [375, 208] width 355 height 25
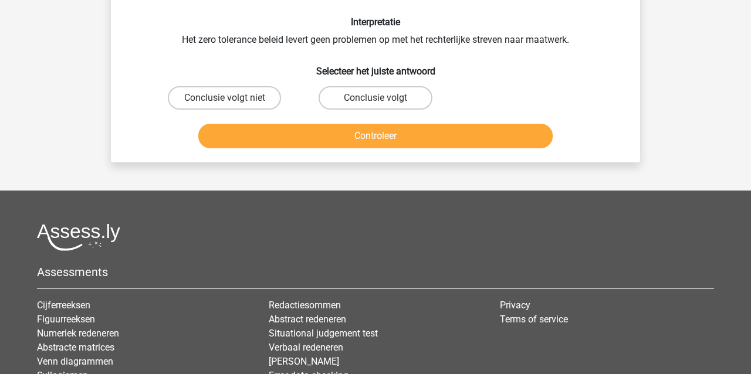
scroll to position [54, 0]
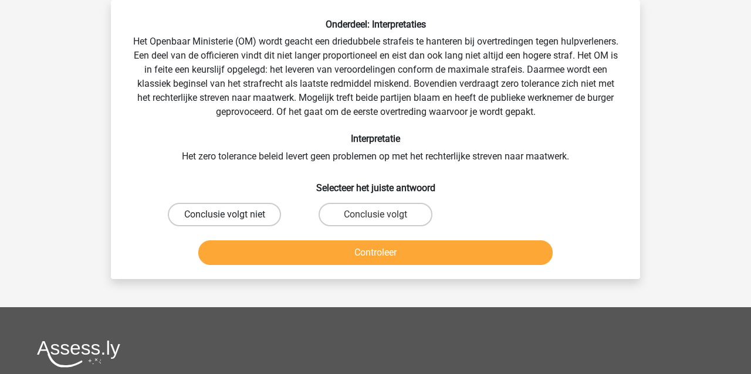
drag, startPoint x: 243, startPoint y: 212, endPoint x: 251, endPoint y: 222, distance: 13.0
click at [243, 212] on label "Conclusie volgt niet" at bounding box center [224, 214] width 113 height 23
click at [232, 215] on input "Conclusie volgt niet" at bounding box center [229, 219] width 8 height 8
radio input "true"
click at [269, 253] on button "Controleer" at bounding box center [375, 253] width 355 height 25
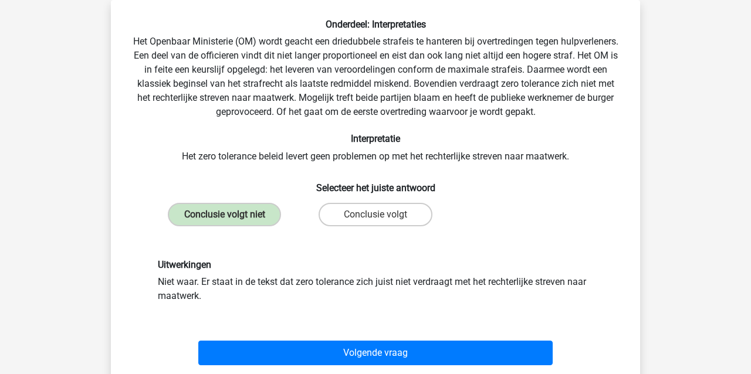
click at [312, 352] on button "Volgende vraag" at bounding box center [375, 353] width 355 height 25
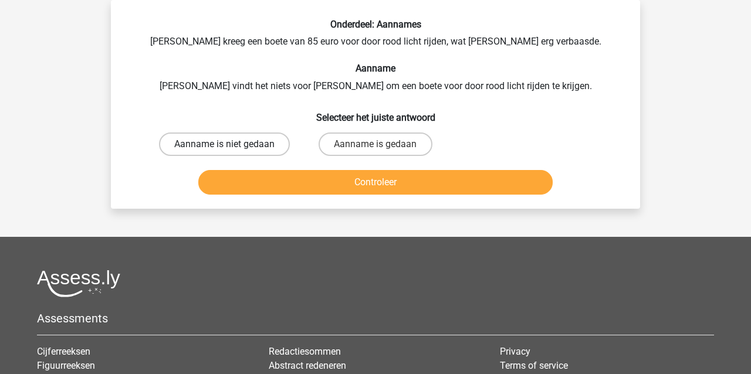
click at [209, 145] on label "Aanname is niet gedaan" at bounding box center [224, 144] width 131 height 23
click at [225, 145] on input "Aanname is niet gedaan" at bounding box center [229, 148] width 8 height 8
radio input "true"
click at [270, 178] on button "Controleer" at bounding box center [375, 182] width 355 height 25
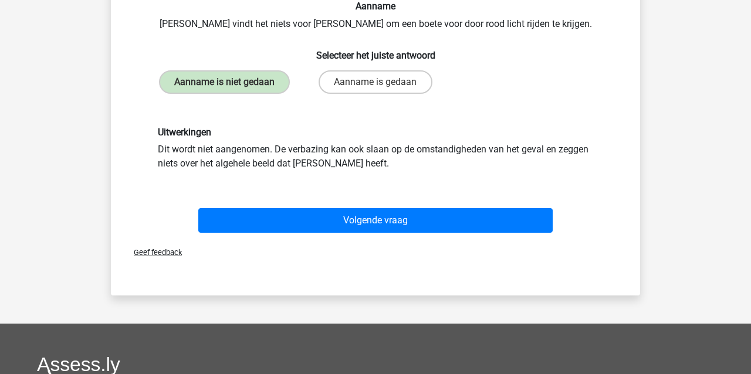
scroll to position [122, 0]
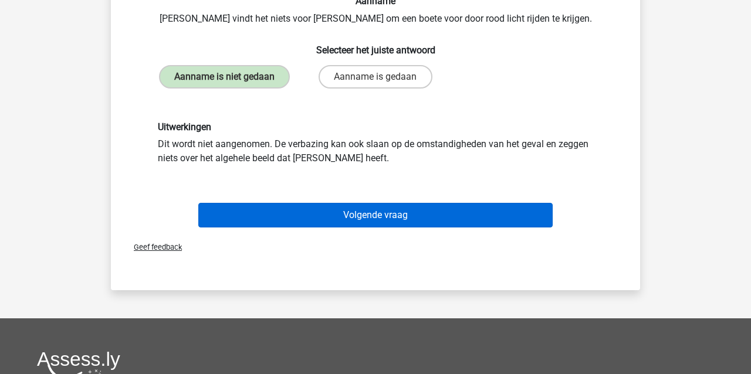
click at [276, 214] on button "Volgende vraag" at bounding box center [375, 215] width 355 height 25
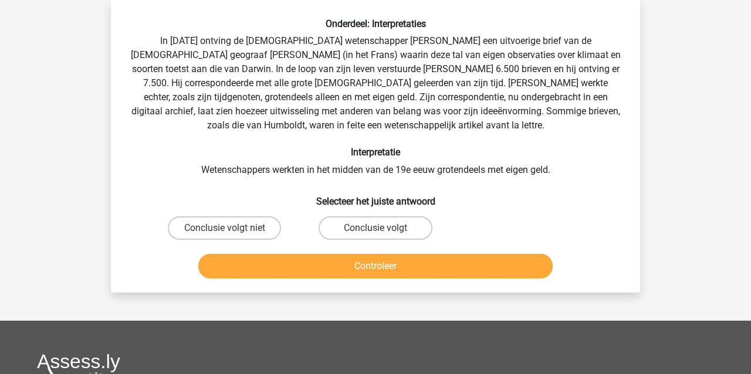
scroll to position [54, 0]
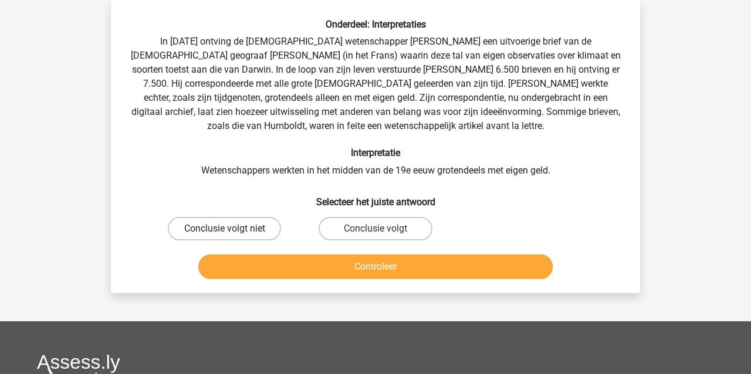
click at [242, 230] on label "Conclusie volgt niet" at bounding box center [224, 228] width 113 height 23
click at [232, 230] on input "Conclusie volgt niet" at bounding box center [229, 233] width 8 height 8
radio input "true"
click at [246, 261] on button "Controleer" at bounding box center [375, 267] width 355 height 25
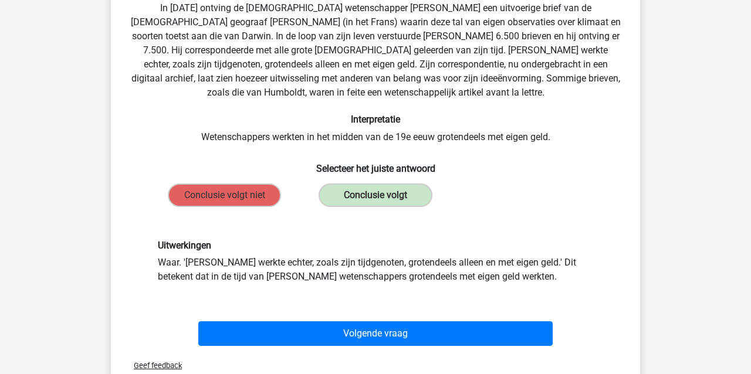
scroll to position [89, 0]
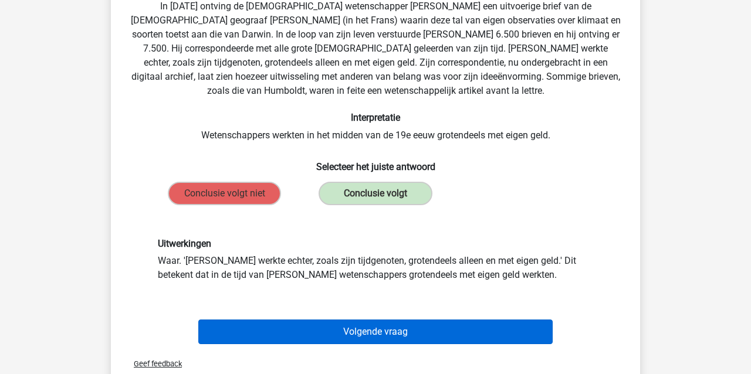
click at [253, 333] on button "Volgende vraag" at bounding box center [375, 332] width 355 height 25
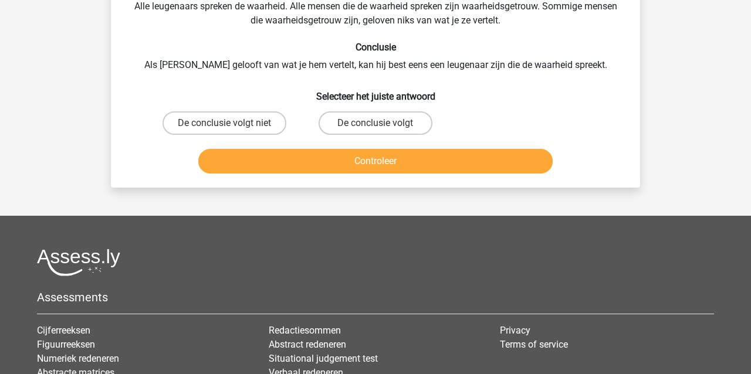
scroll to position [54, 0]
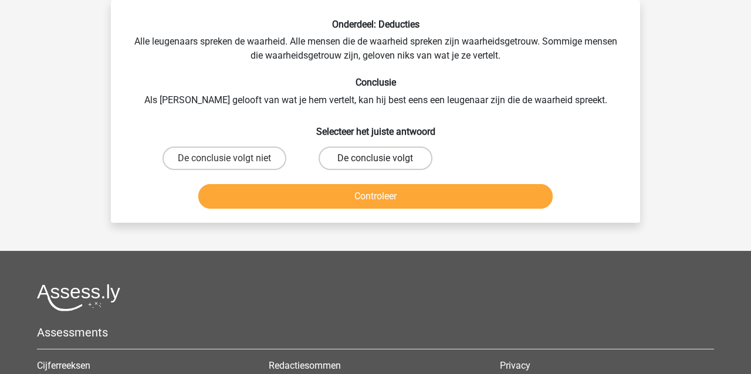
click at [386, 157] on label "De conclusie volgt" at bounding box center [375, 158] width 113 height 23
click at [383, 158] on input "De conclusie volgt" at bounding box center [380, 162] width 8 height 8
radio input "true"
click at [370, 194] on button "Controleer" at bounding box center [375, 196] width 355 height 25
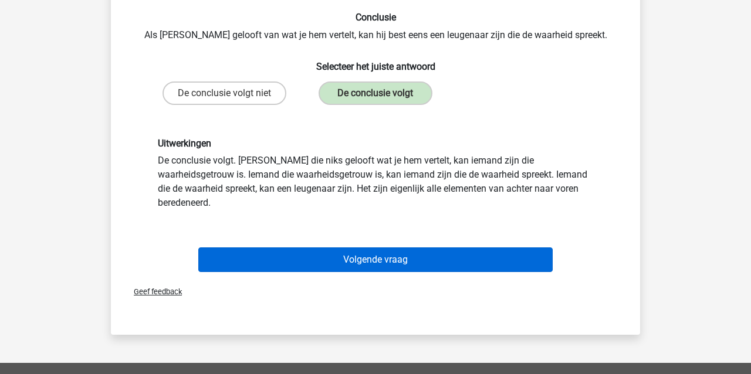
click at [284, 248] on button "Volgende vraag" at bounding box center [375, 260] width 355 height 25
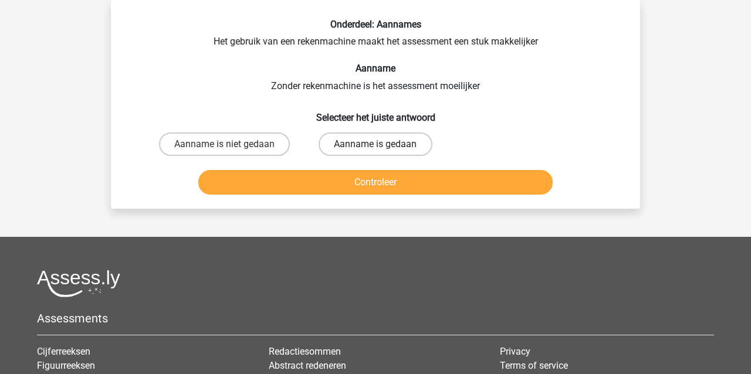
click at [360, 141] on label "Aanname is gedaan" at bounding box center [375, 144] width 113 height 23
click at [376, 144] on input "Aanname is gedaan" at bounding box center [380, 148] width 8 height 8
radio input "true"
click at [364, 180] on button "Controleer" at bounding box center [375, 182] width 355 height 25
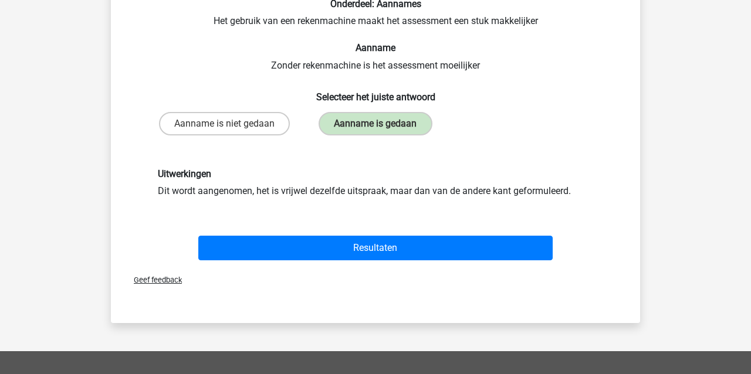
scroll to position [82, 0]
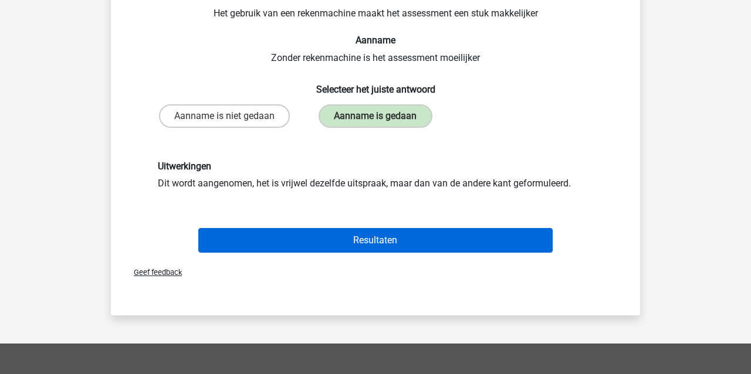
click at [349, 235] on button "Resultaten" at bounding box center [375, 240] width 355 height 25
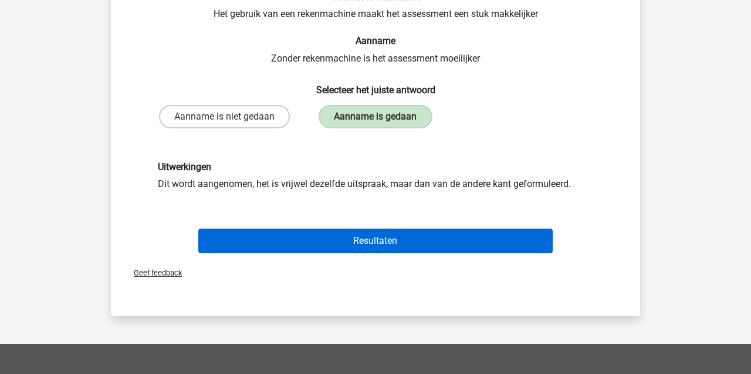
scroll to position [82, 0]
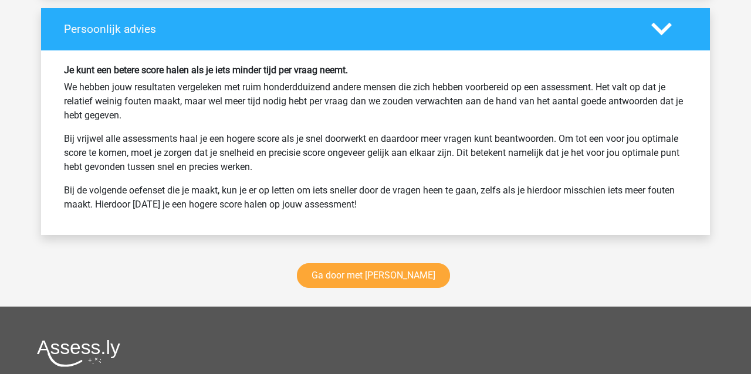
scroll to position [1578, 0]
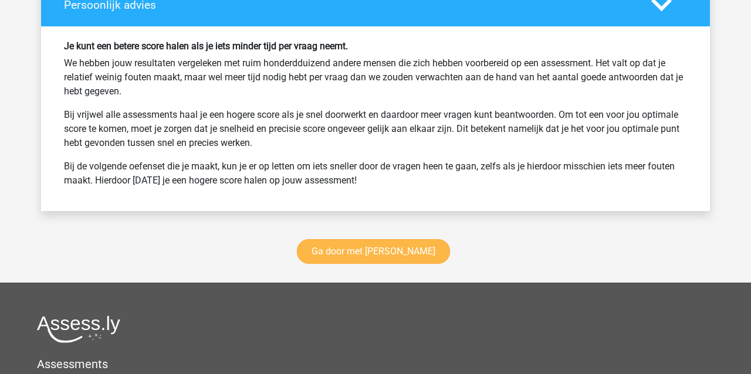
click at [380, 250] on link "Ga door met [PERSON_NAME]" at bounding box center [373, 251] width 153 height 25
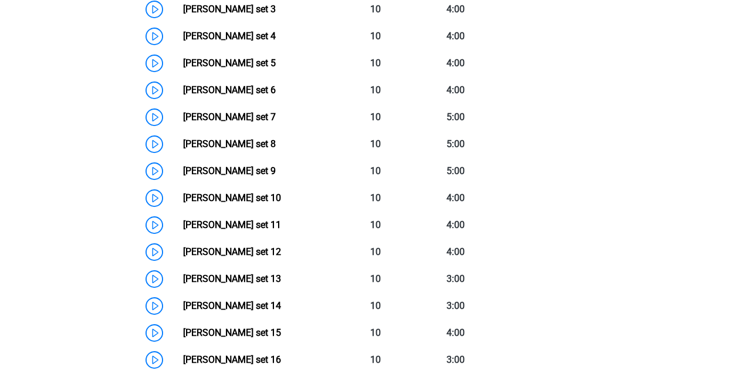
scroll to position [680, 0]
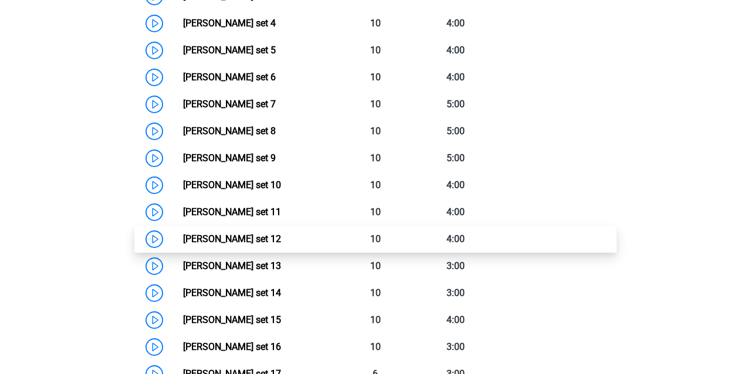
click at [238, 239] on link "Watson Glaser set 12" at bounding box center [232, 239] width 98 height 11
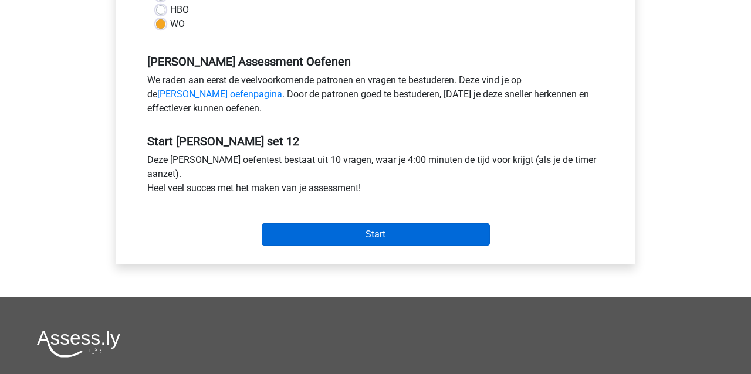
scroll to position [325, 0]
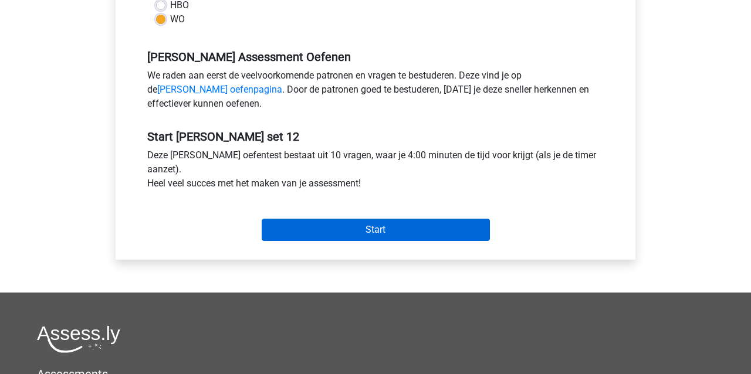
click at [378, 232] on input "Start" at bounding box center [376, 230] width 228 height 22
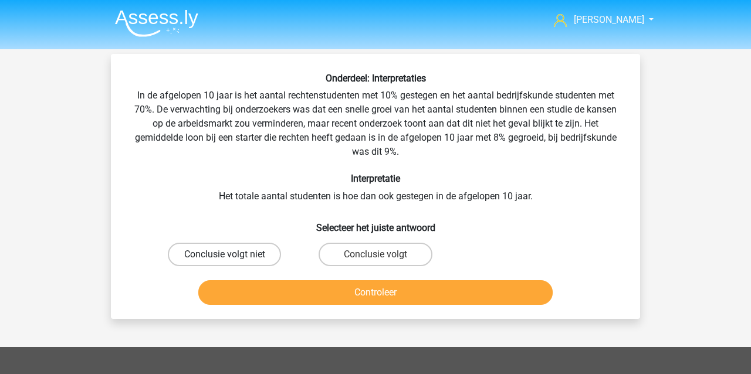
click at [247, 254] on label "Conclusie volgt niet" at bounding box center [224, 254] width 113 height 23
click at [232, 255] on input "Conclusie volgt niet" at bounding box center [229, 259] width 8 height 8
radio input "true"
click at [252, 289] on button "Controleer" at bounding box center [375, 293] width 355 height 25
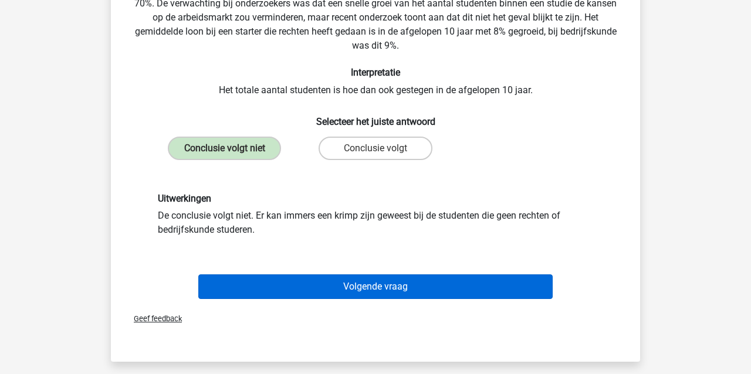
scroll to position [109, 0]
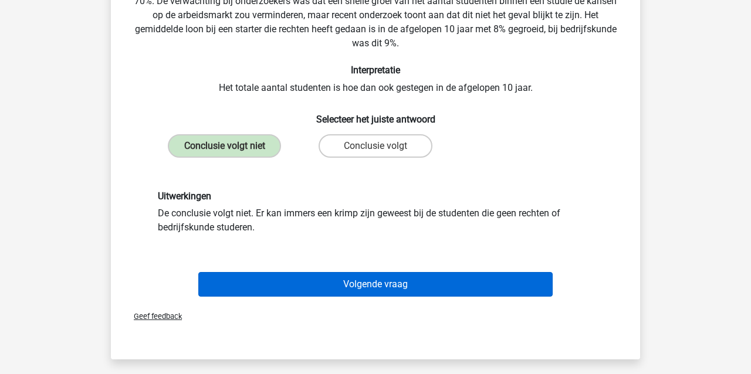
click at [277, 286] on button "Volgende vraag" at bounding box center [375, 284] width 355 height 25
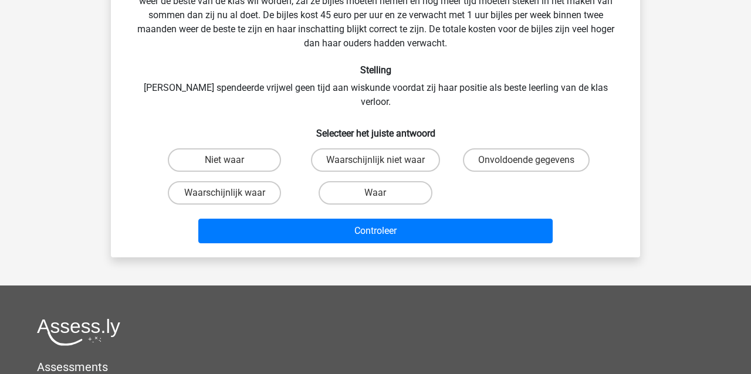
scroll to position [54, 0]
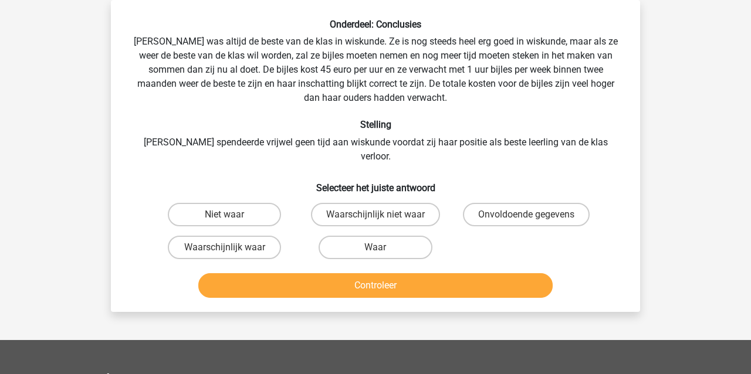
click at [383, 203] on div "Waarschijnlijk niet waar" at bounding box center [375, 214] width 141 height 23
click at [359, 203] on label "Waarschijnlijk niet waar" at bounding box center [375, 214] width 129 height 23
click at [376, 215] on input "Waarschijnlijk niet waar" at bounding box center [380, 219] width 8 height 8
radio input "true"
click at [346, 276] on button "Controleer" at bounding box center [375, 286] width 355 height 25
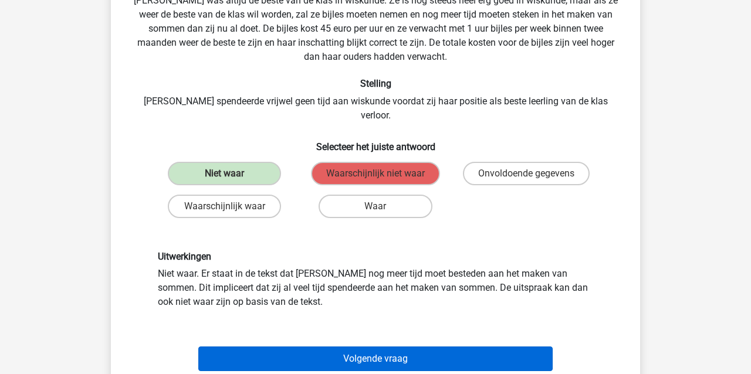
click at [335, 347] on button "Volgende vraag" at bounding box center [375, 359] width 355 height 25
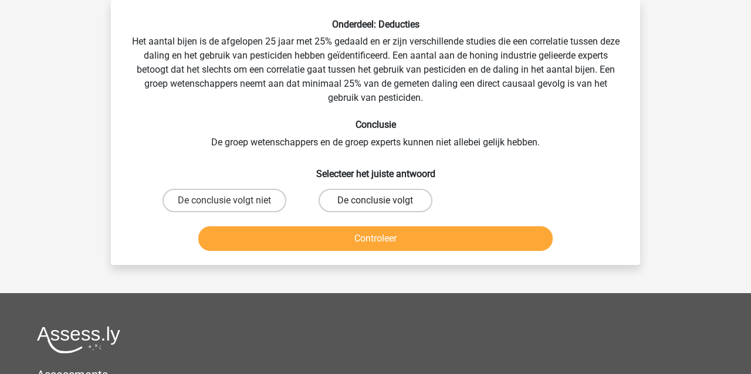
click at [404, 198] on label "De conclusie volgt" at bounding box center [375, 200] width 113 height 23
click at [383, 201] on input "De conclusie volgt" at bounding box center [380, 205] width 8 height 8
radio input "true"
click at [396, 233] on button "Controleer" at bounding box center [375, 239] width 355 height 25
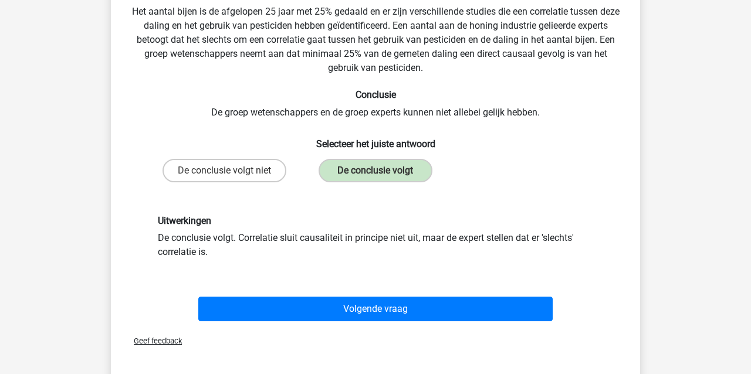
scroll to position [108, 0]
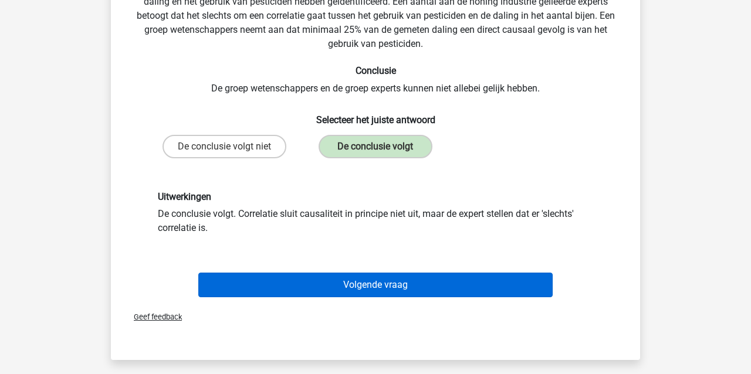
click at [372, 282] on button "Volgende vraag" at bounding box center [375, 285] width 355 height 25
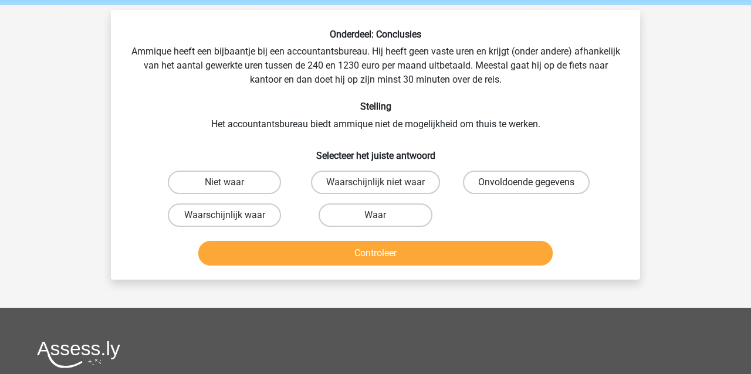
scroll to position [43, 0]
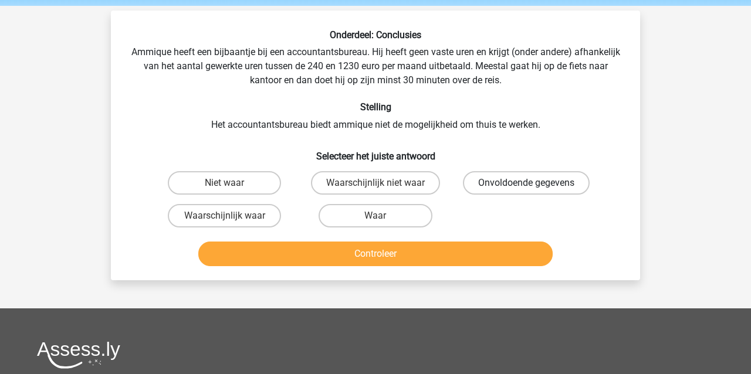
click at [525, 180] on label "Onvoldoende gegevens" at bounding box center [526, 182] width 127 height 23
click at [527, 183] on input "Onvoldoende gegevens" at bounding box center [531, 187] width 8 height 8
radio input "true"
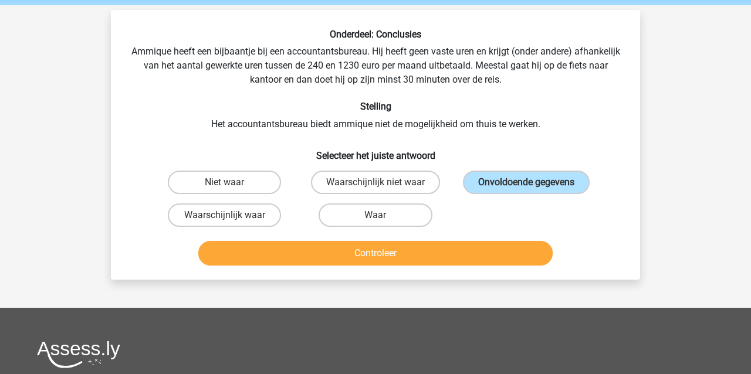
scroll to position [44, 0]
click at [467, 258] on button "Controleer" at bounding box center [375, 253] width 355 height 25
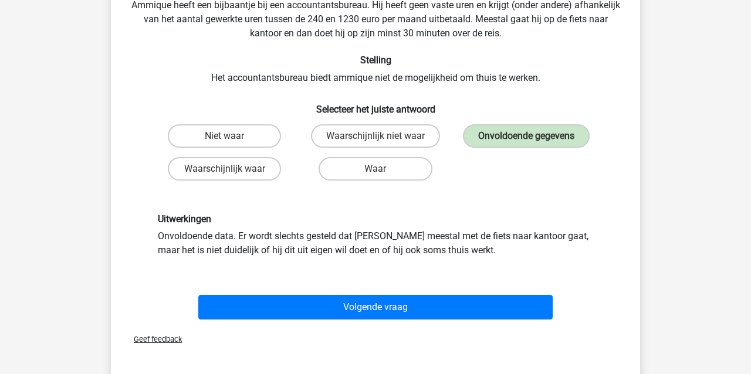
scroll to position [93, 0]
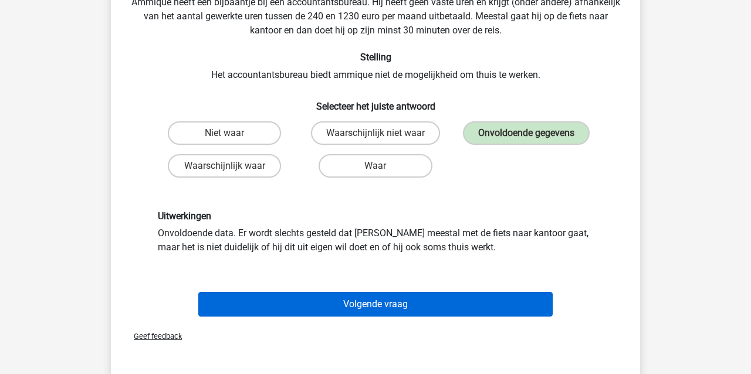
click at [420, 308] on button "Volgende vraag" at bounding box center [375, 304] width 355 height 25
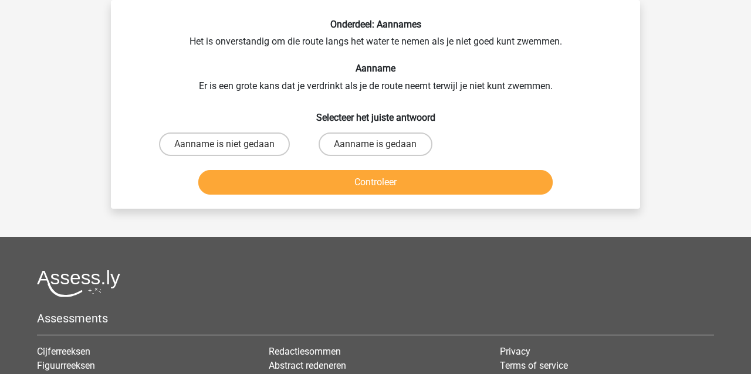
scroll to position [57, 0]
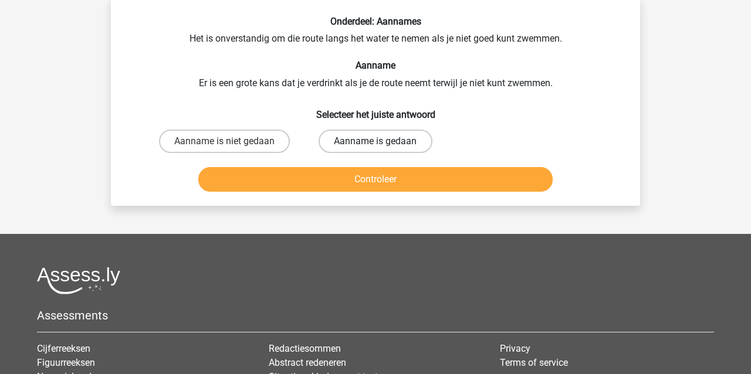
click at [374, 141] on label "Aanname is gedaan" at bounding box center [375, 141] width 113 height 23
click at [376, 141] on input "Aanname is gedaan" at bounding box center [380, 145] width 8 height 8
radio input "true"
click at [380, 182] on button "Controleer" at bounding box center [375, 179] width 355 height 25
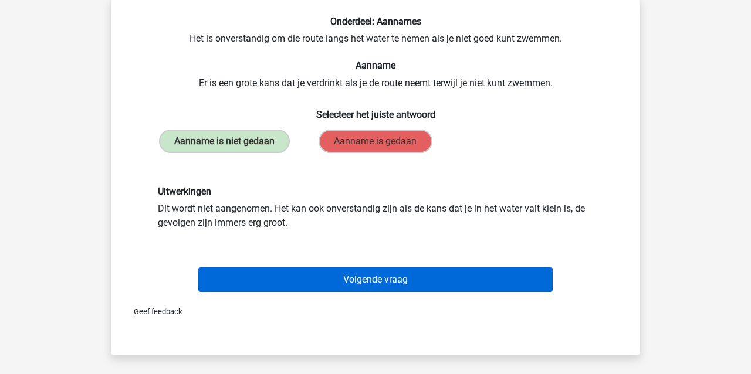
click at [405, 281] on button "Volgende vraag" at bounding box center [375, 280] width 355 height 25
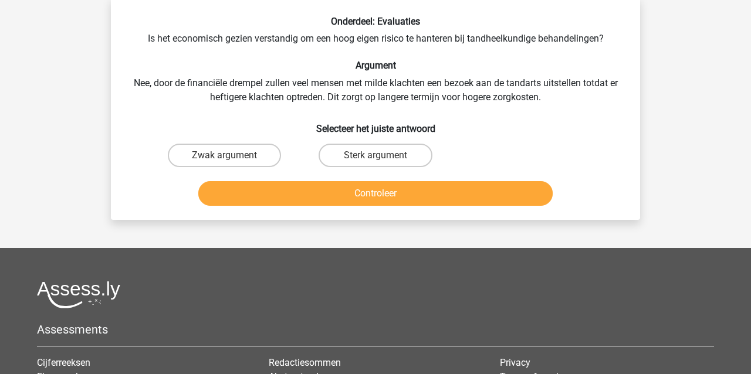
scroll to position [54, 0]
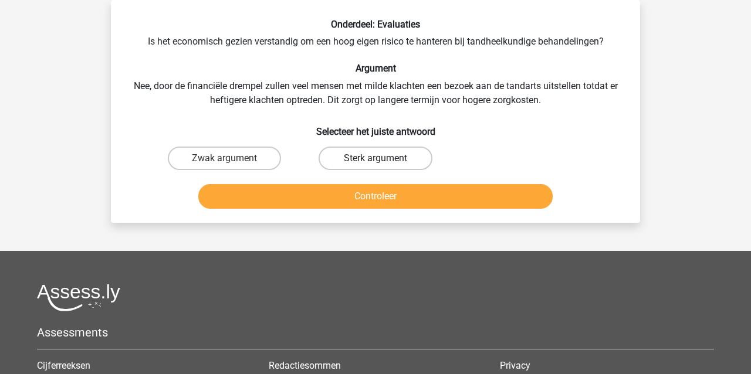
click at [365, 160] on label "Sterk argument" at bounding box center [375, 158] width 113 height 23
click at [376, 160] on input "Sterk argument" at bounding box center [380, 162] width 8 height 8
radio input "true"
click at [346, 202] on button "Controleer" at bounding box center [375, 196] width 355 height 25
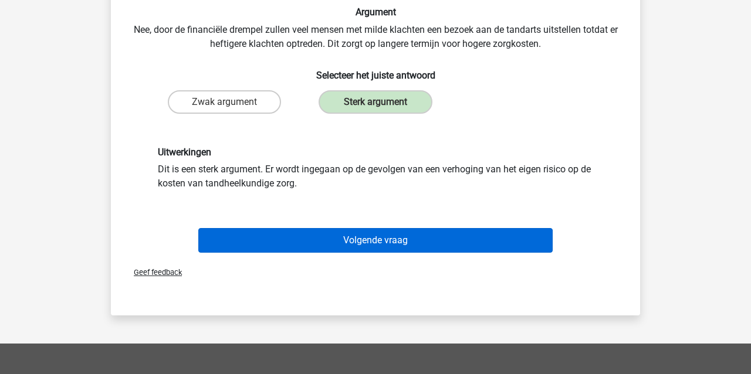
click at [347, 239] on button "Volgende vraag" at bounding box center [375, 240] width 355 height 25
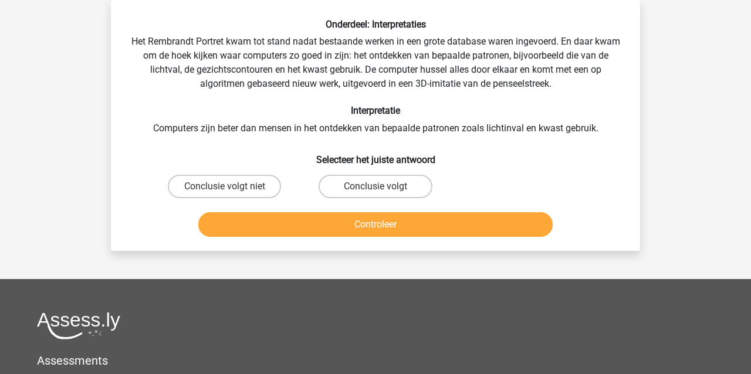
scroll to position [53, 0]
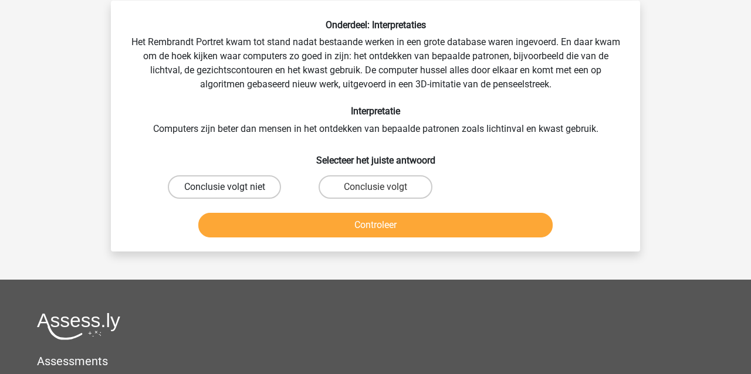
click at [228, 183] on label "Conclusie volgt niet" at bounding box center [224, 187] width 113 height 23
click at [228, 187] on input "Conclusie volgt niet" at bounding box center [229, 191] width 8 height 8
radio input "true"
click at [244, 220] on button "Controleer" at bounding box center [375, 225] width 355 height 25
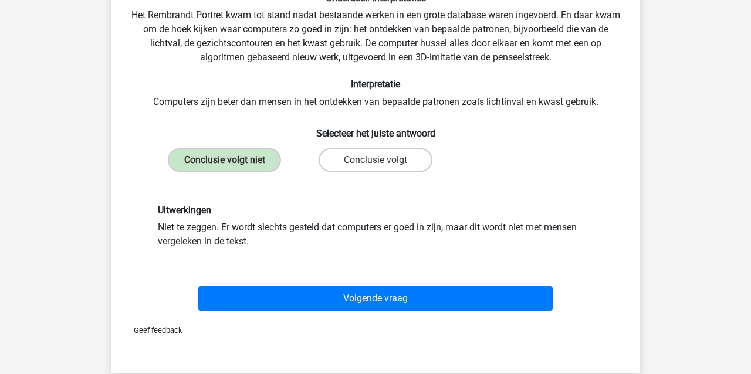
scroll to position [83, 0]
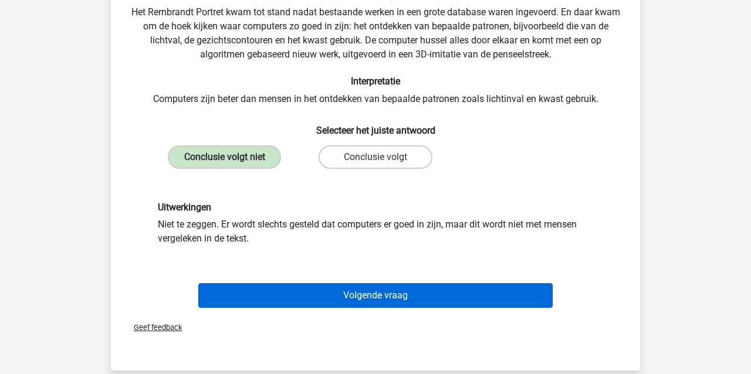
click at [320, 296] on button "Volgende vraag" at bounding box center [375, 296] width 355 height 25
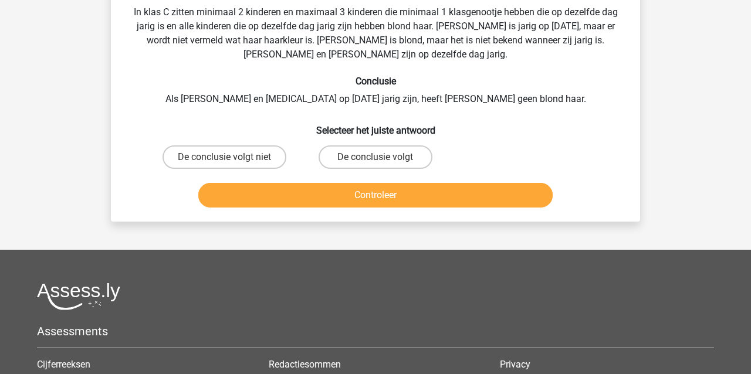
scroll to position [54, 0]
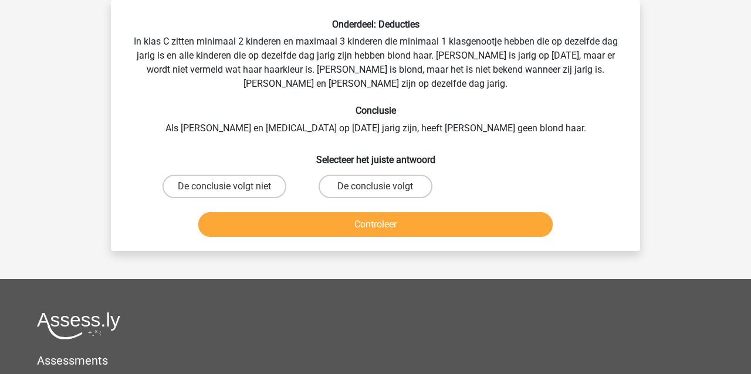
drag, startPoint x: 274, startPoint y: 184, endPoint x: 265, endPoint y: 198, distance: 16.9
click at [274, 184] on label "De conclusie volgt niet" at bounding box center [225, 186] width 124 height 23
click at [232, 187] on input "De conclusie volgt niet" at bounding box center [229, 191] width 8 height 8
radio input "true"
click at [281, 225] on button "Controleer" at bounding box center [375, 224] width 355 height 25
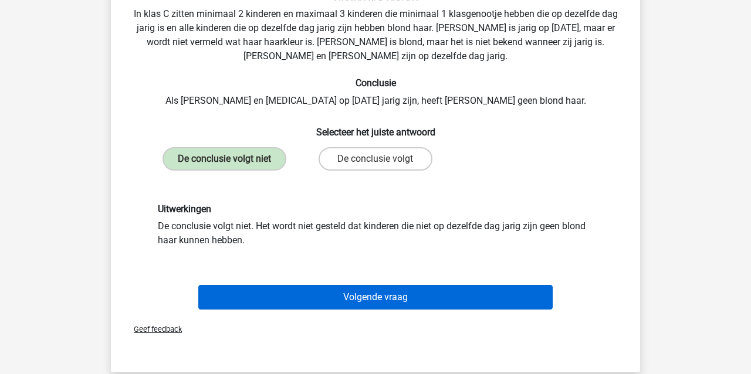
click at [293, 297] on button "Volgende vraag" at bounding box center [375, 297] width 355 height 25
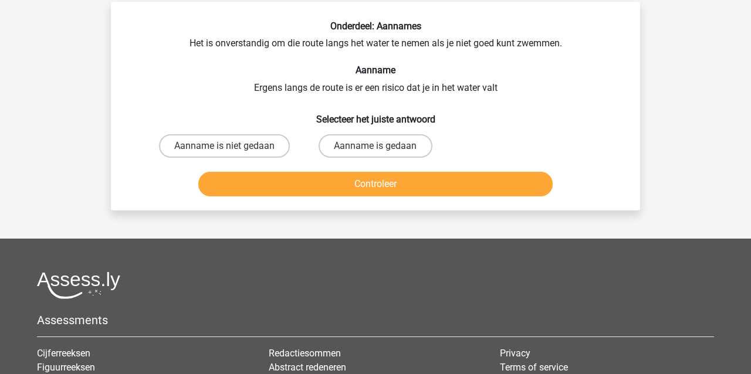
drag, startPoint x: 382, startPoint y: 147, endPoint x: 376, endPoint y: 160, distance: 14.0
click at [382, 147] on input "Aanname is gedaan" at bounding box center [380, 150] width 8 height 8
radio input "true"
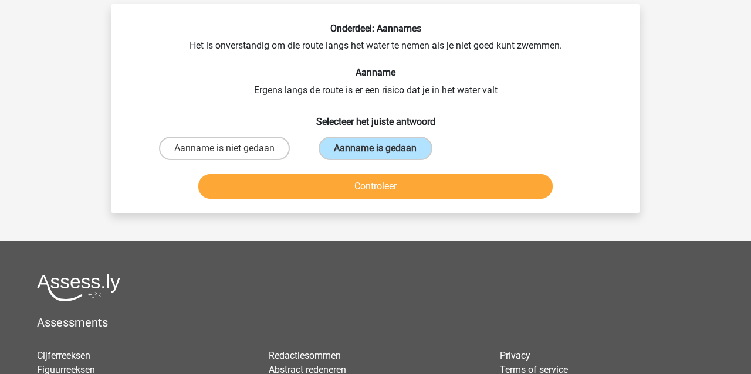
click at [369, 185] on button "Controleer" at bounding box center [375, 186] width 355 height 25
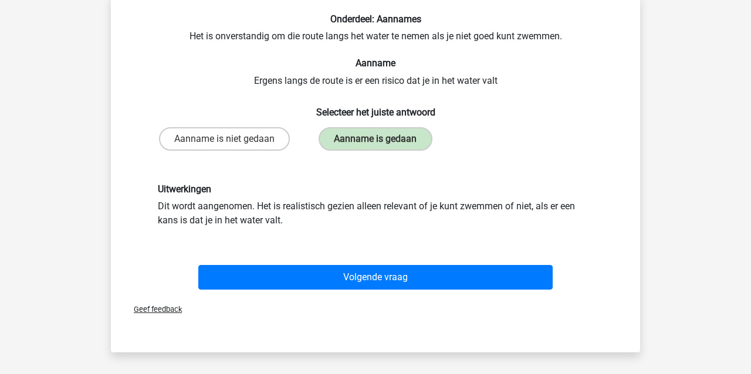
scroll to position [60, 0]
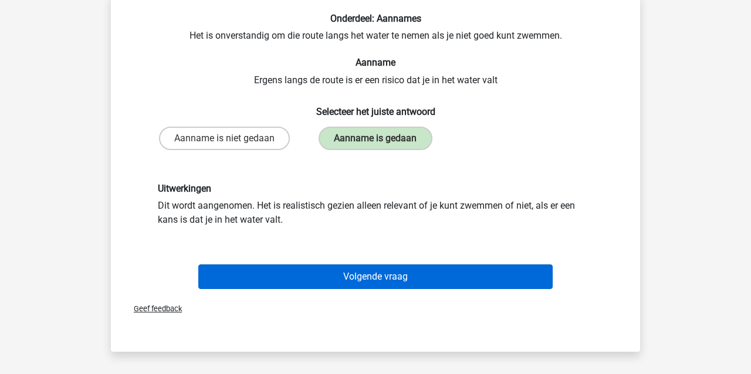
click at [390, 282] on button "Volgende vraag" at bounding box center [375, 277] width 355 height 25
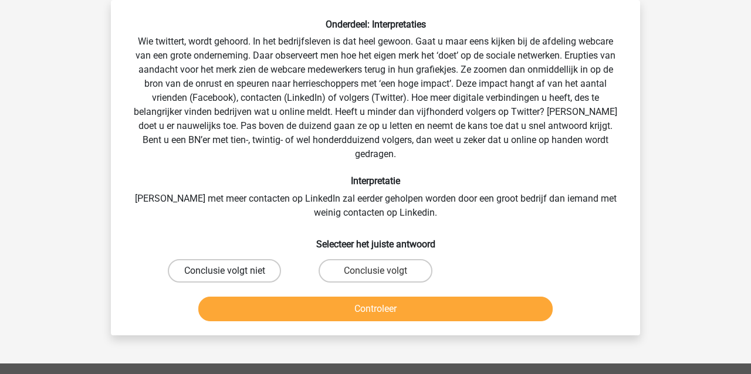
click at [248, 259] on label "Conclusie volgt niet" at bounding box center [224, 270] width 113 height 23
click at [232, 271] on input "Conclusie volgt niet" at bounding box center [229, 275] width 8 height 8
radio input "true"
click at [259, 299] on button "Controleer" at bounding box center [375, 309] width 355 height 25
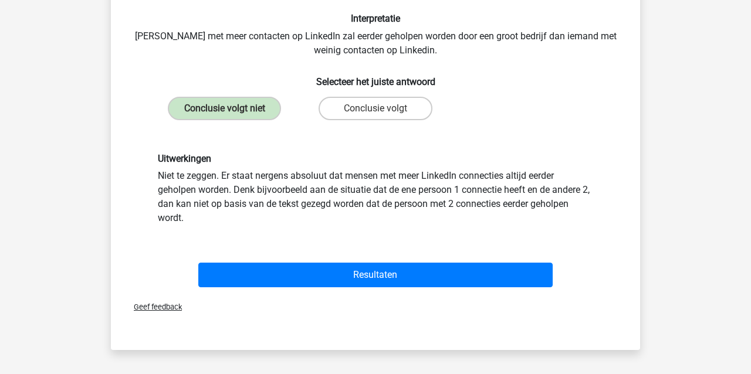
scroll to position [226, 0]
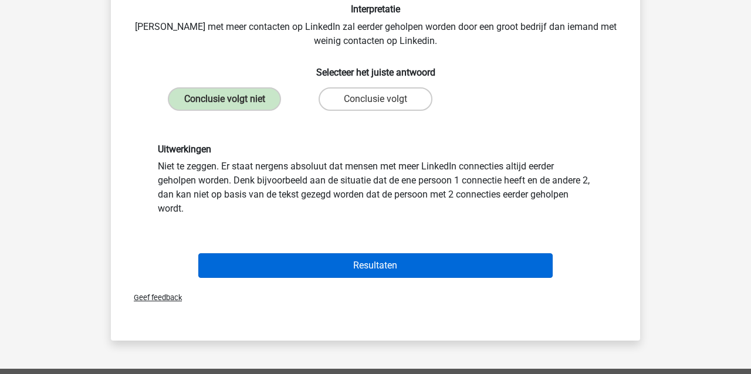
click at [268, 255] on button "Resultaten" at bounding box center [375, 266] width 355 height 25
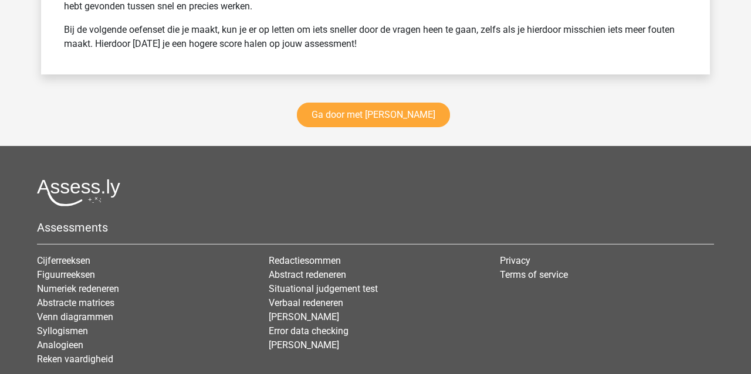
scroll to position [1718, 0]
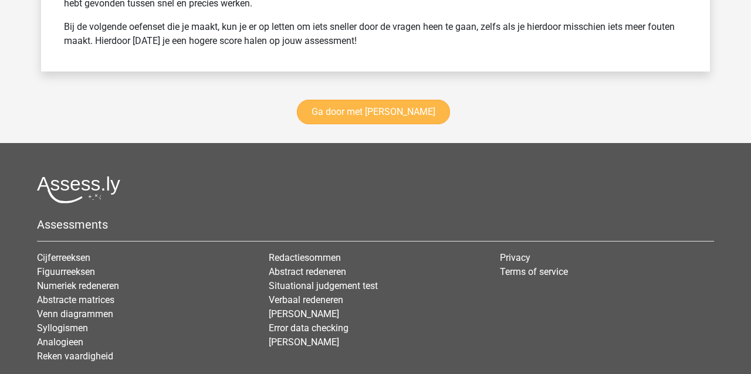
click at [353, 112] on link "Ga door met [PERSON_NAME]" at bounding box center [373, 112] width 153 height 25
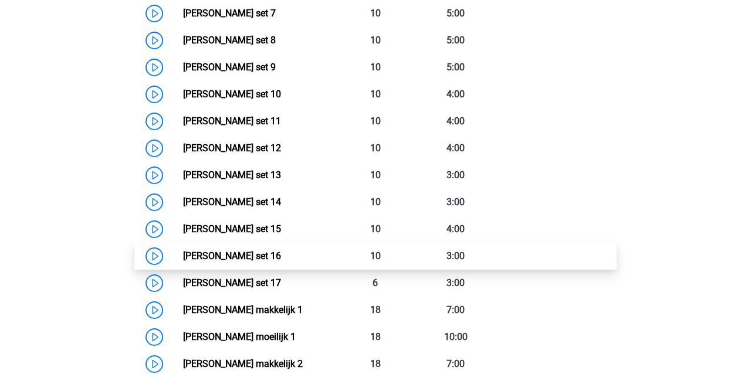
scroll to position [769, 0]
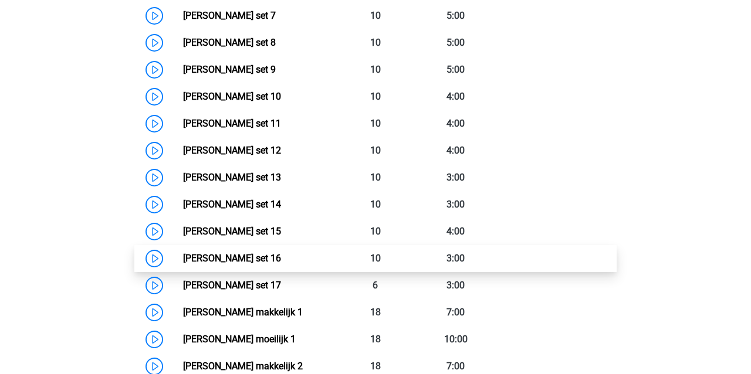
click at [232, 254] on link "Watson Glaser set 16" at bounding box center [232, 258] width 98 height 11
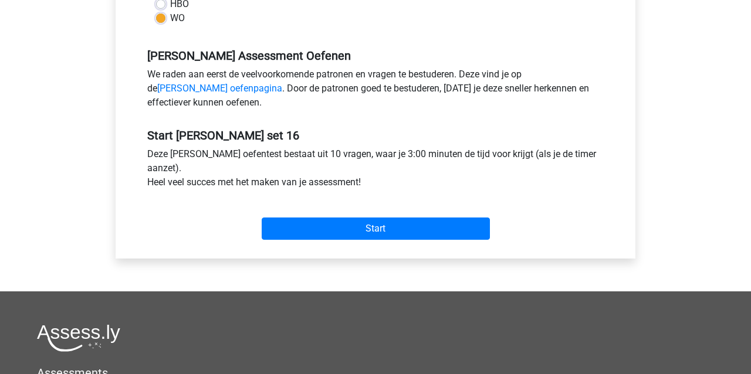
scroll to position [357, 0]
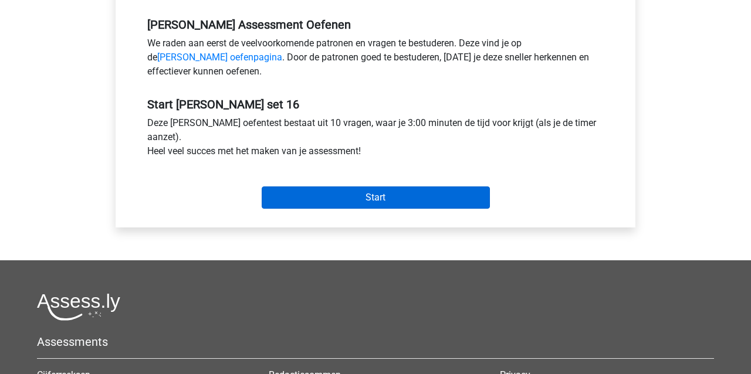
click at [296, 195] on input "Start" at bounding box center [376, 198] width 228 height 22
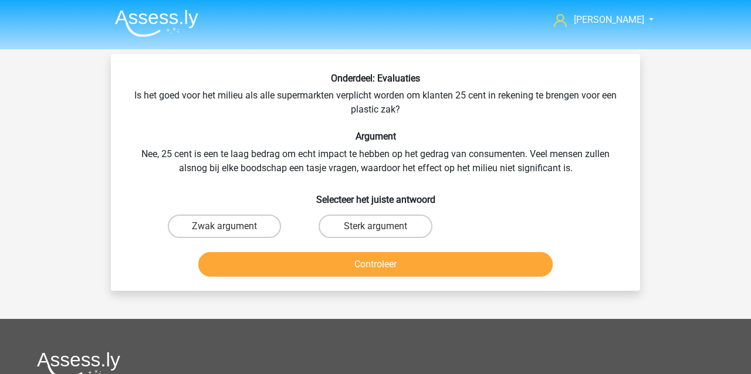
click at [376, 228] on input "Sterk argument" at bounding box center [380, 231] width 8 height 8
radio input "true"
click at [380, 266] on button "Controleer" at bounding box center [375, 264] width 355 height 25
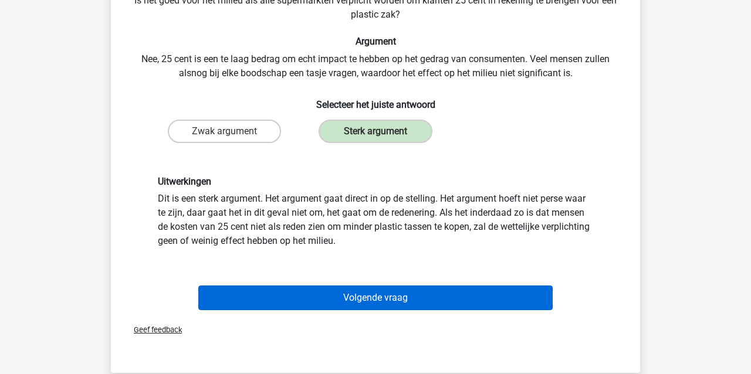
click at [409, 292] on button "Volgende vraag" at bounding box center [375, 298] width 355 height 25
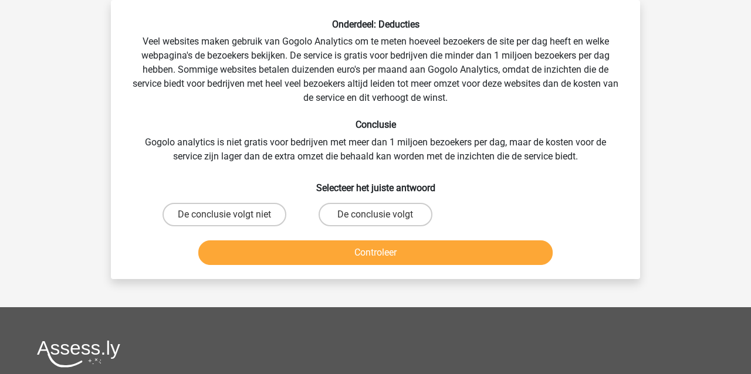
scroll to position [53, 1]
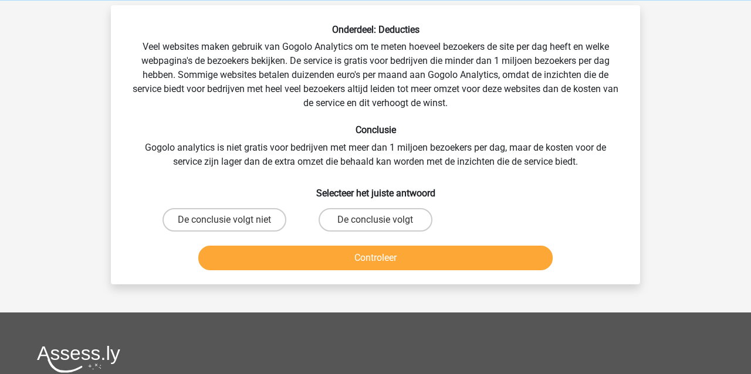
drag, startPoint x: 415, startPoint y: 217, endPoint x: 415, endPoint y: 232, distance: 15.8
click at [415, 217] on label "De conclusie volgt" at bounding box center [375, 219] width 113 height 23
click at [383, 220] on input "De conclusie volgt" at bounding box center [380, 224] width 8 height 8
radio input "true"
click at [416, 258] on button "Controleer" at bounding box center [375, 258] width 355 height 25
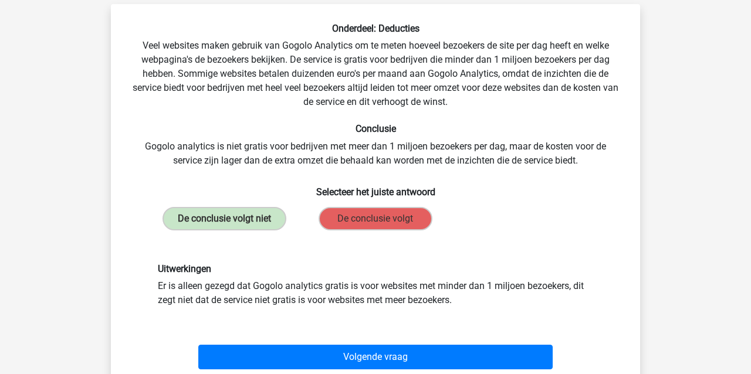
scroll to position [86, 0]
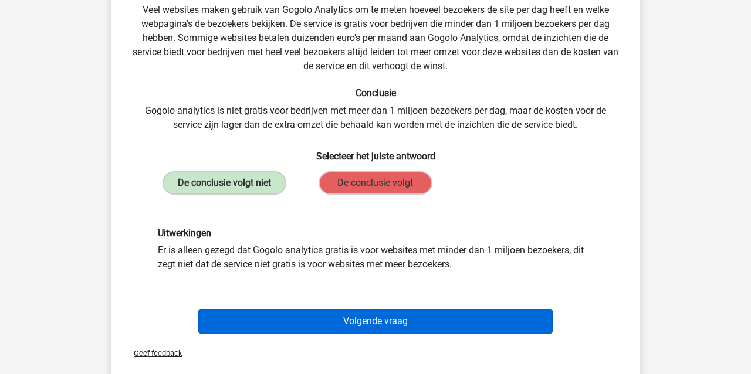
click at [466, 324] on button "Volgende vraag" at bounding box center [375, 321] width 355 height 25
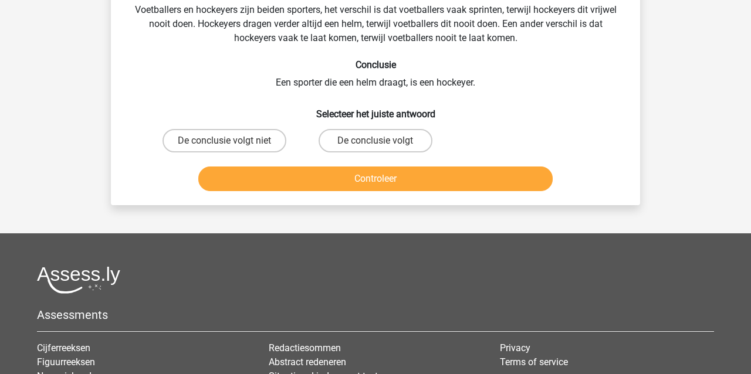
scroll to position [54, 0]
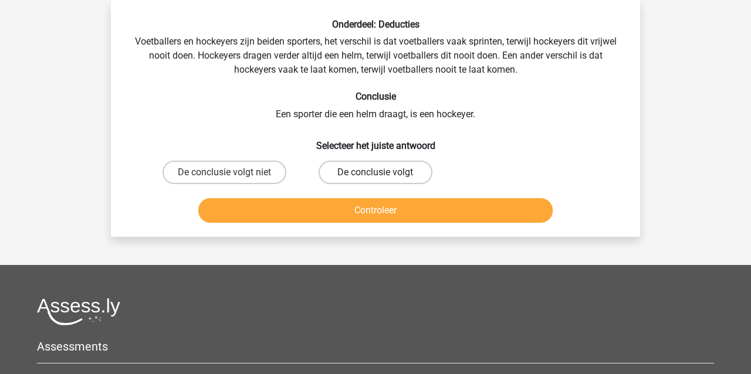
click at [345, 172] on label "De conclusie volgt" at bounding box center [375, 172] width 113 height 23
click at [376, 173] on input "De conclusie volgt" at bounding box center [380, 177] width 8 height 8
radio input "true"
click at [343, 205] on button "Controleer" at bounding box center [375, 210] width 355 height 25
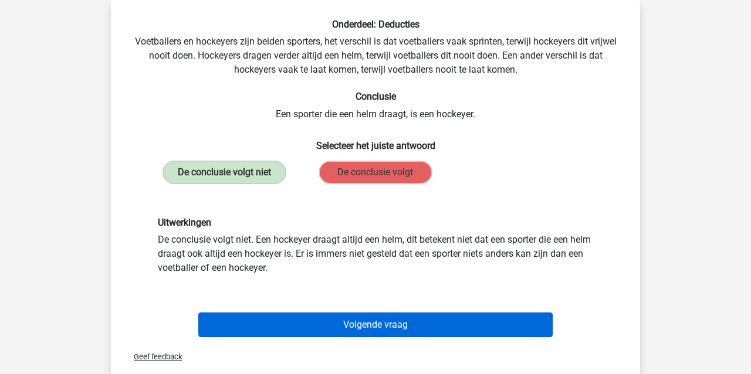
click at [365, 328] on button "Volgende vraag" at bounding box center [375, 325] width 355 height 25
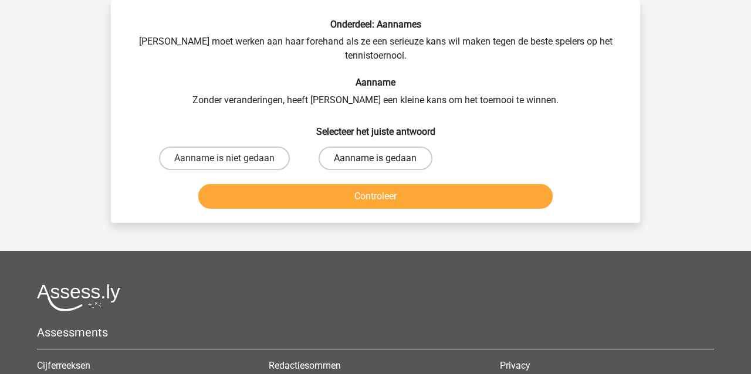
click at [403, 161] on label "Aanname is gedaan" at bounding box center [375, 158] width 113 height 23
click at [383, 161] on input "Aanname is gedaan" at bounding box center [380, 162] width 8 height 8
radio input "true"
click at [400, 200] on button "Controleer" at bounding box center [375, 196] width 355 height 25
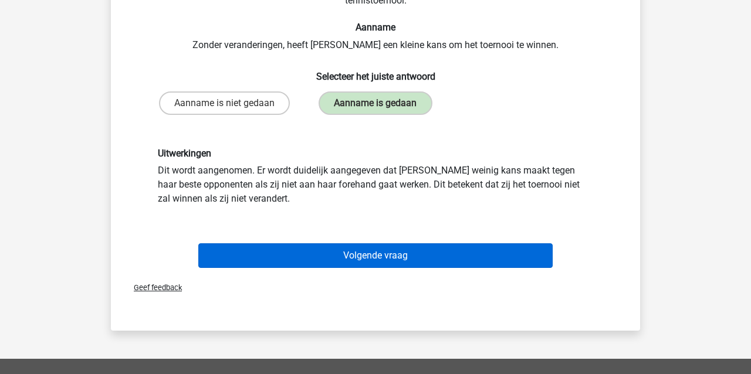
click at [396, 260] on button "Volgende vraag" at bounding box center [375, 256] width 355 height 25
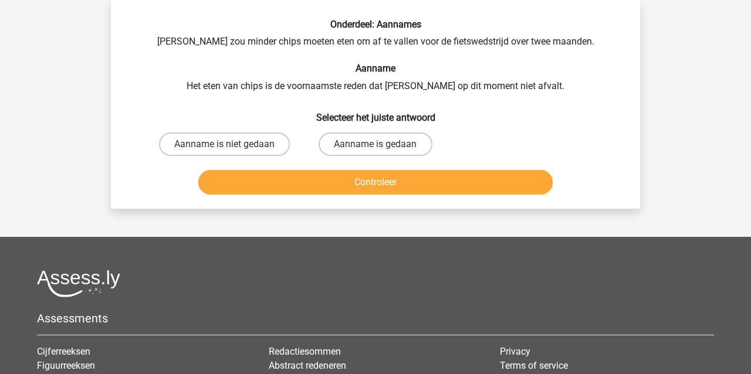
drag, startPoint x: 262, startPoint y: 143, endPoint x: 267, endPoint y: 171, distance: 28.7
click at [262, 143] on label "Aanname is niet gedaan" at bounding box center [224, 144] width 131 height 23
click at [232, 144] on input "Aanname is niet gedaan" at bounding box center [229, 148] width 8 height 8
radio input "true"
click at [268, 178] on button "Controleer" at bounding box center [375, 182] width 355 height 25
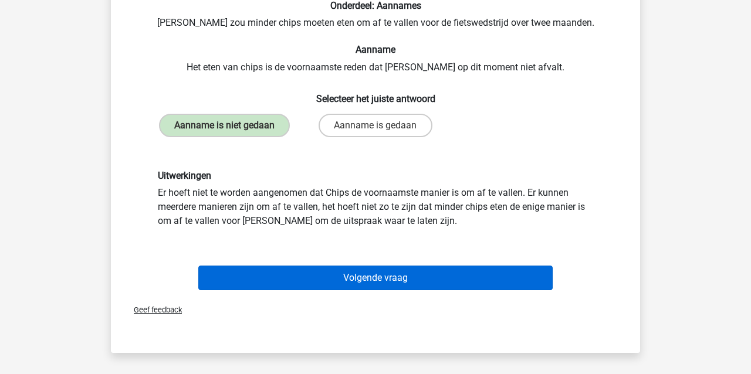
click at [420, 281] on button "Volgende vraag" at bounding box center [375, 278] width 355 height 25
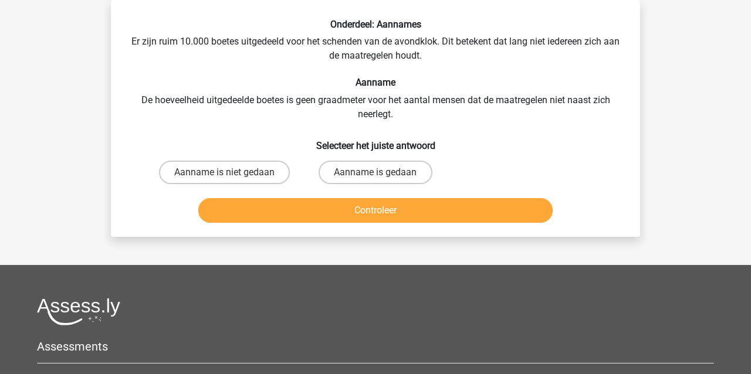
click at [230, 174] on input "Aanname is niet gedaan" at bounding box center [229, 177] width 8 height 8
radio input "true"
click at [249, 214] on button "Controleer" at bounding box center [375, 210] width 355 height 25
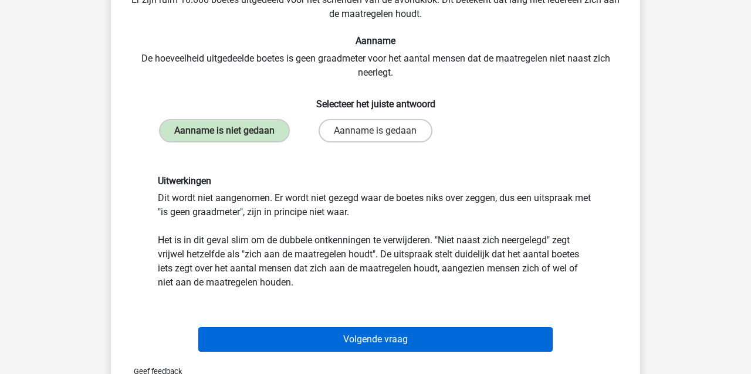
click at [337, 340] on button "Volgende vraag" at bounding box center [375, 340] width 355 height 25
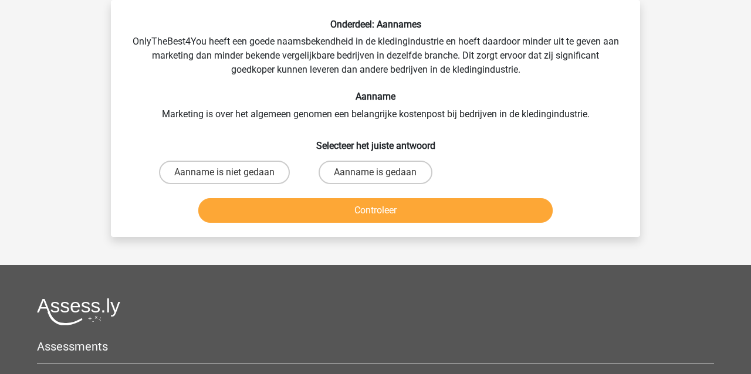
drag, startPoint x: 203, startPoint y: 169, endPoint x: 225, endPoint y: 186, distance: 27.6
click at [204, 169] on label "Aanname is niet gedaan" at bounding box center [224, 172] width 131 height 23
click at [225, 173] on input "Aanname is niet gedaan" at bounding box center [229, 177] width 8 height 8
radio input "true"
click at [241, 207] on button "Controleer" at bounding box center [375, 210] width 355 height 25
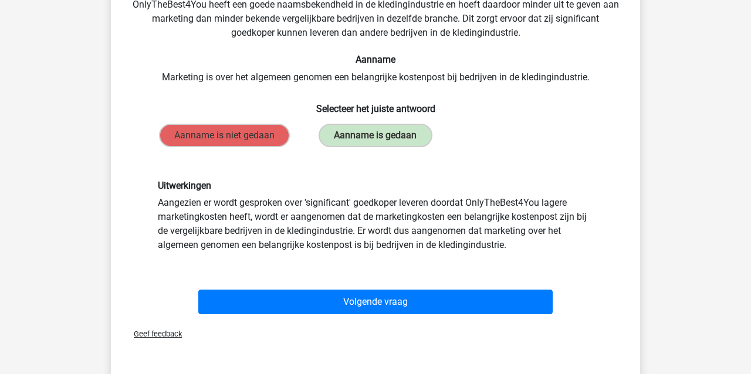
scroll to position [92, 0]
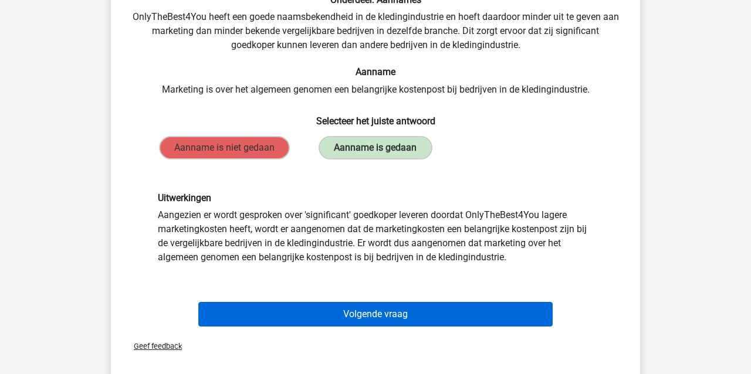
click at [309, 317] on button "Volgende vraag" at bounding box center [375, 314] width 355 height 25
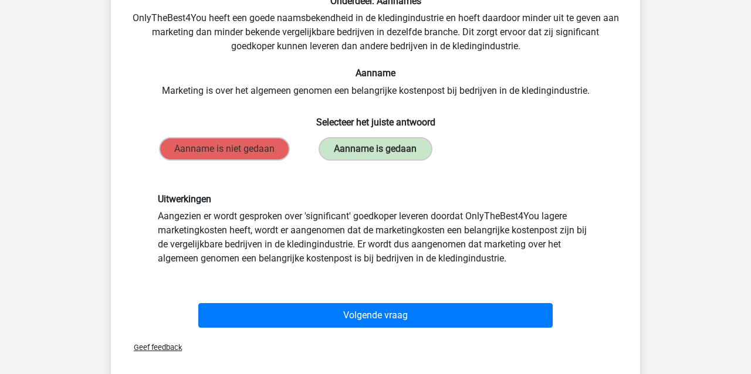
scroll to position [54, 0]
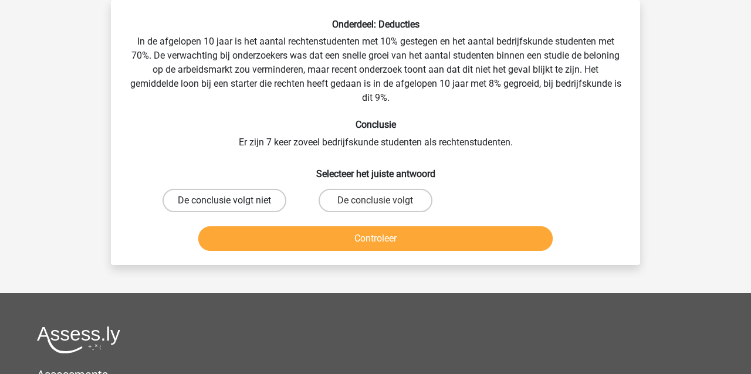
click at [183, 196] on label "De conclusie volgt niet" at bounding box center [225, 200] width 124 height 23
click at [225, 201] on input "De conclusie volgt niet" at bounding box center [229, 205] width 8 height 8
radio input "true"
click at [237, 244] on button "Controleer" at bounding box center [375, 239] width 355 height 25
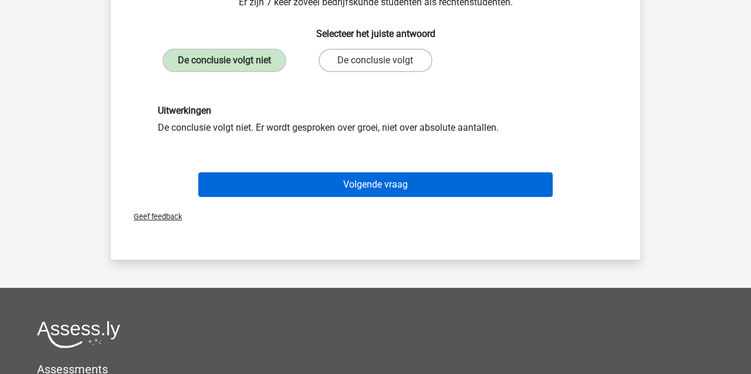
click at [258, 185] on button "Volgende vraag" at bounding box center [375, 185] width 355 height 25
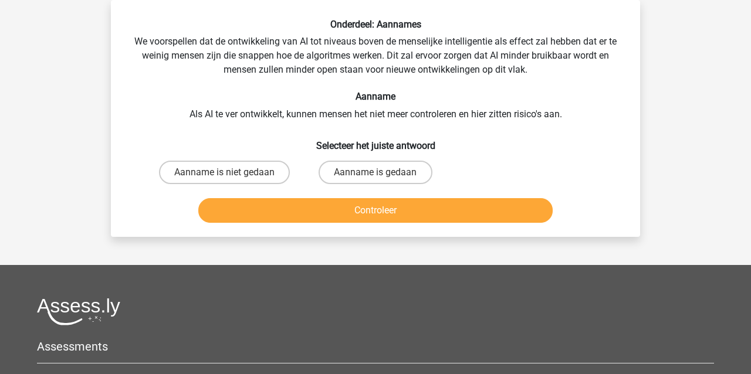
drag, startPoint x: 244, startPoint y: 174, endPoint x: 239, endPoint y: 187, distance: 13.6
click at [244, 174] on label "Aanname is niet gedaan" at bounding box center [224, 172] width 131 height 23
click at [232, 174] on input "Aanname is niet gedaan" at bounding box center [229, 177] width 8 height 8
radio input "true"
click at [239, 215] on button "Controleer" at bounding box center [375, 210] width 355 height 25
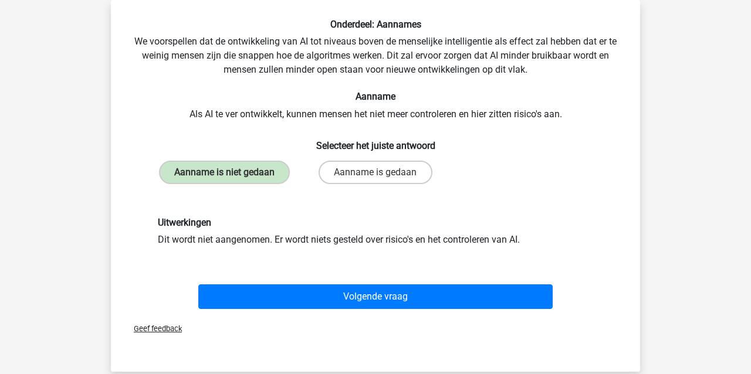
click at [315, 295] on button "Volgende vraag" at bounding box center [375, 297] width 355 height 25
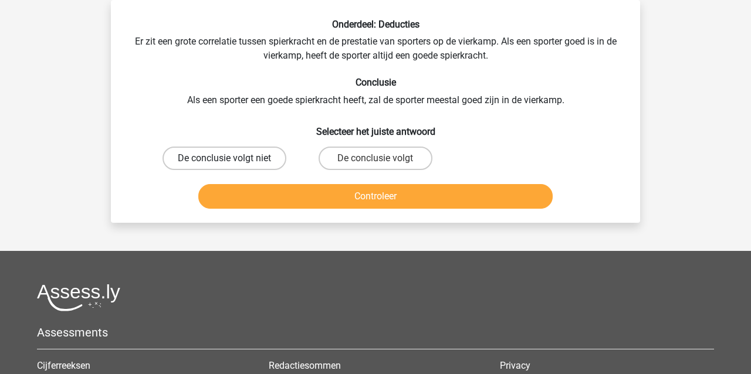
scroll to position [56, 0]
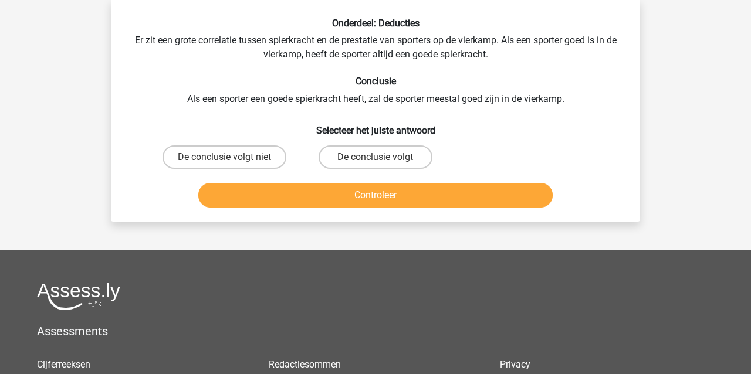
drag, startPoint x: 265, startPoint y: 161, endPoint x: 265, endPoint y: 174, distance: 12.3
click at [265, 162] on label "De conclusie volgt niet" at bounding box center [225, 157] width 124 height 23
click at [232, 162] on input "De conclusie volgt niet" at bounding box center [229, 161] width 8 height 8
radio input "true"
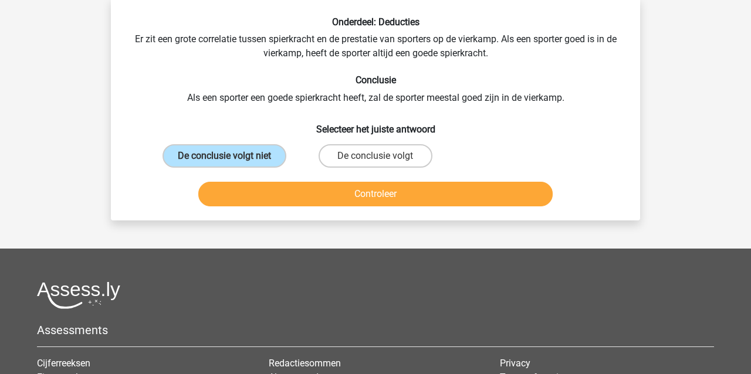
click at [264, 195] on button "Controleer" at bounding box center [375, 194] width 355 height 25
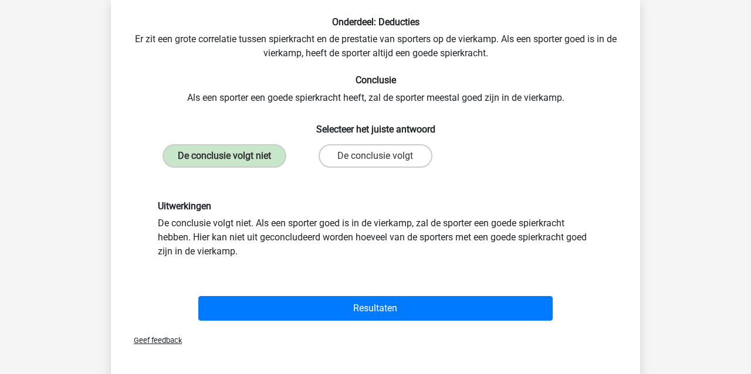
scroll to position [65, 0]
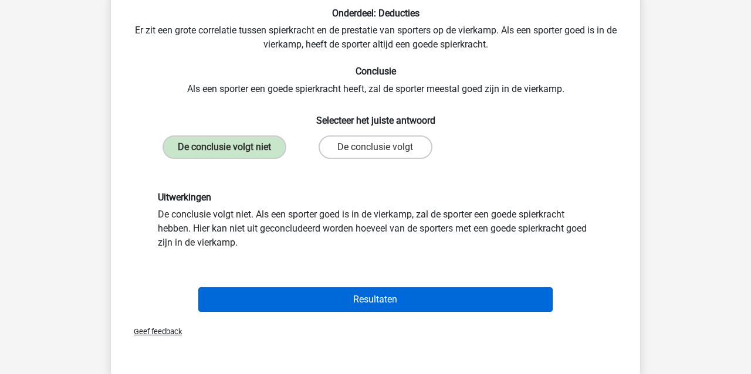
click at [419, 305] on button "Resultaten" at bounding box center [375, 300] width 355 height 25
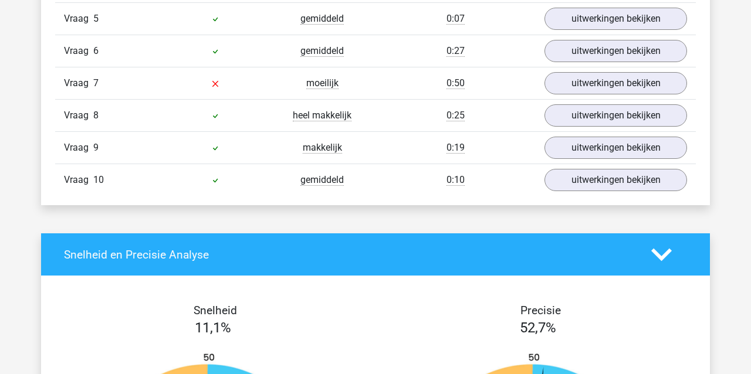
scroll to position [899, 0]
